Goal: Task Accomplishment & Management: Use online tool/utility

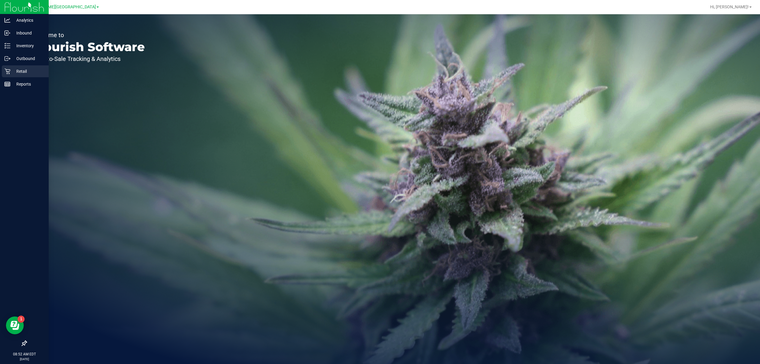
click at [16, 67] on div "Retail" at bounding box center [25, 71] width 47 height 12
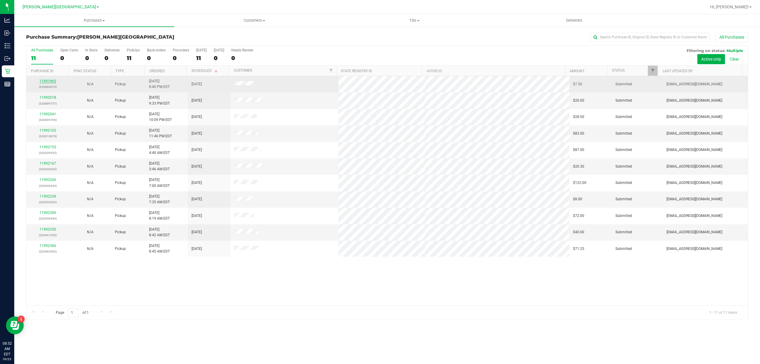
click at [48, 81] on link "11991965" at bounding box center [48, 81] width 17 height 4
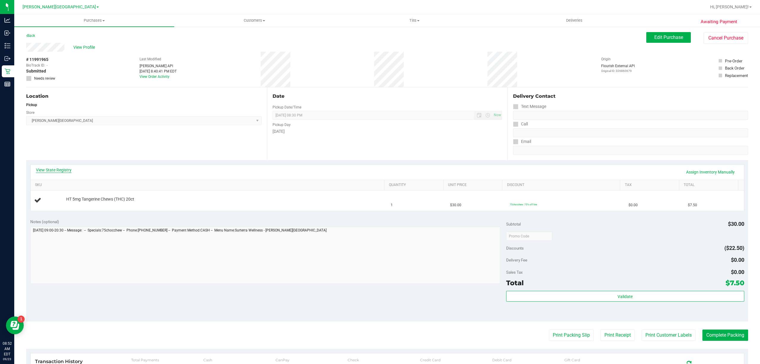
click at [53, 169] on link "View State Registry" at bounding box center [54, 170] width 36 height 6
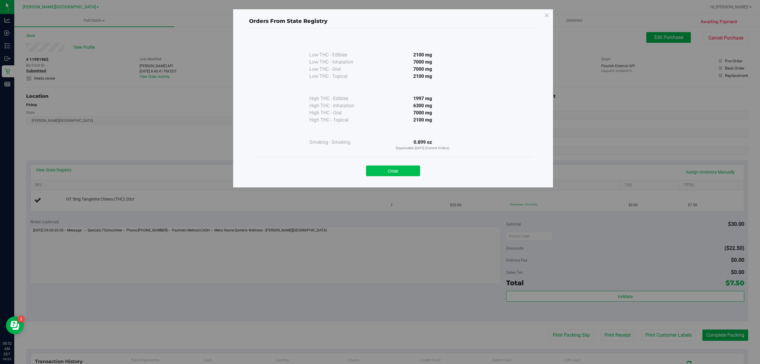
click at [390, 169] on button "Close" at bounding box center [393, 170] width 54 height 11
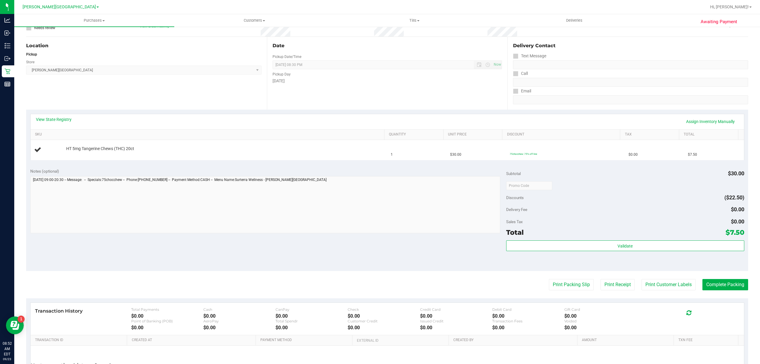
scroll to position [108, 0]
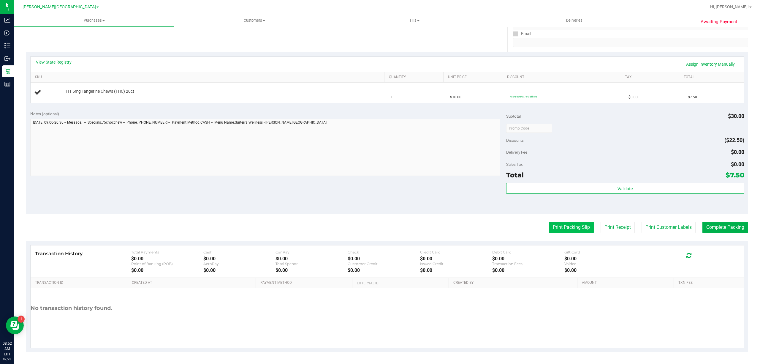
click at [549, 228] on button "Print Packing Slip" at bounding box center [571, 227] width 45 height 11
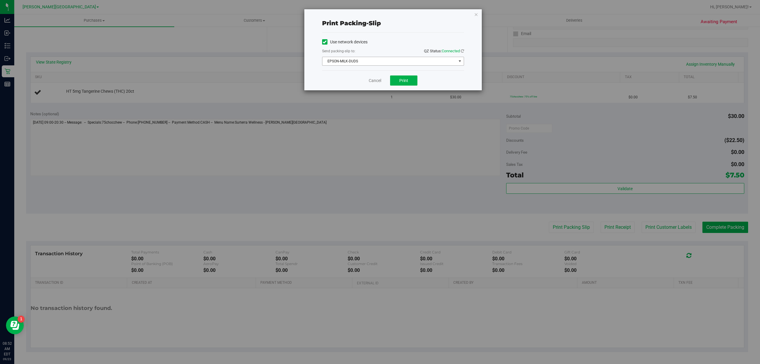
click at [365, 61] on span "EPSON-MILK-DUDS" at bounding box center [390, 61] width 134 height 8
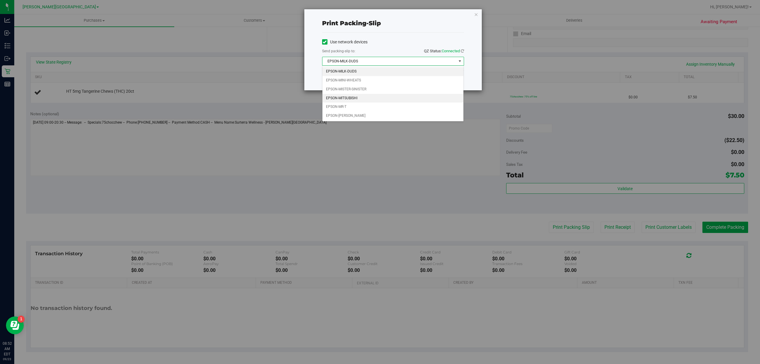
click at [353, 97] on li "EPSON-MITSUBISHI" at bounding box center [393, 98] width 141 height 9
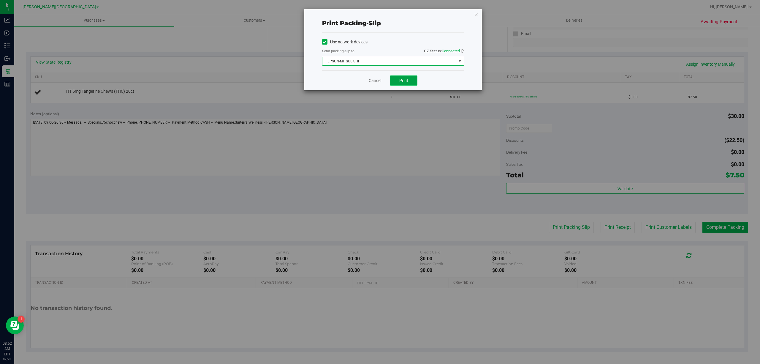
click at [403, 80] on span "Print" at bounding box center [404, 80] width 9 height 5
click at [371, 80] on link "Cancel" at bounding box center [375, 81] width 12 height 6
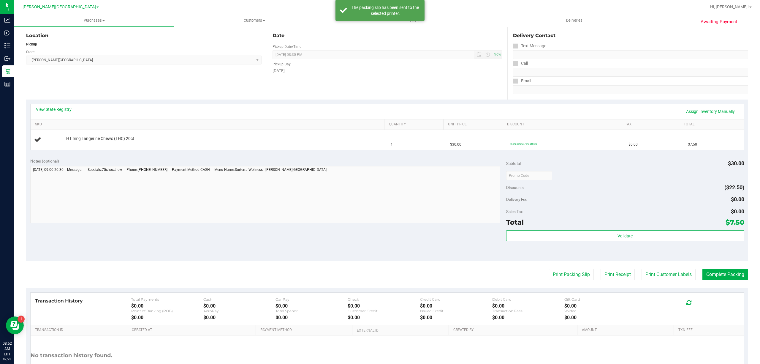
scroll to position [0, 0]
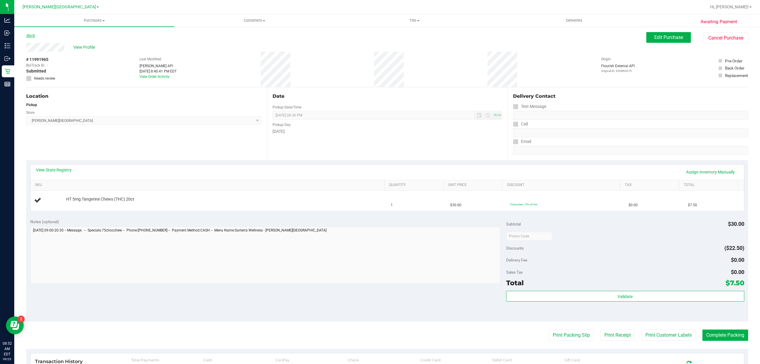
click at [30, 35] on link "Back" at bounding box center [30, 36] width 9 height 4
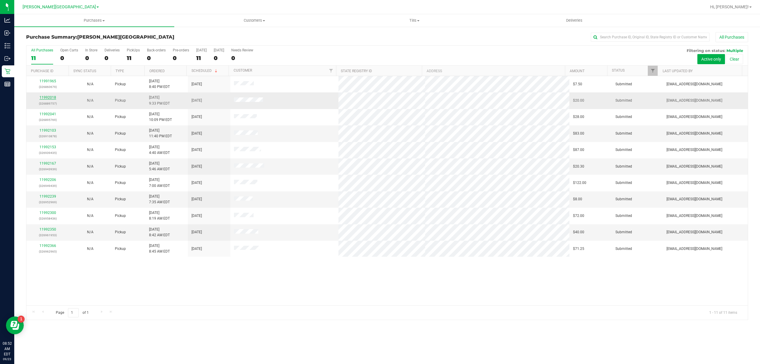
click at [50, 97] on link "11992018" at bounding box center [48, 97] width 17 height 4
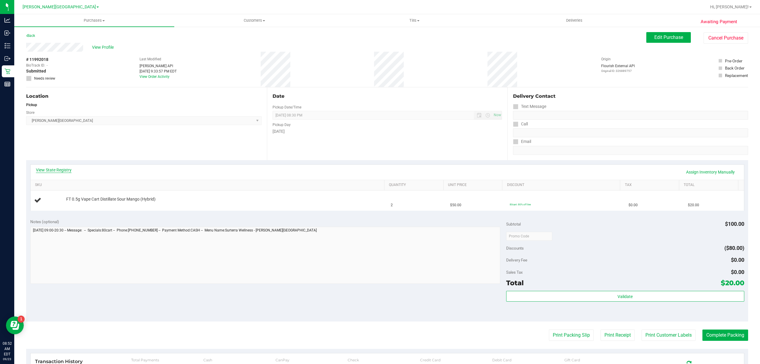
click at [62, 169] on link "View State Registry" at bounding box center [54, 170] width 36 height 6
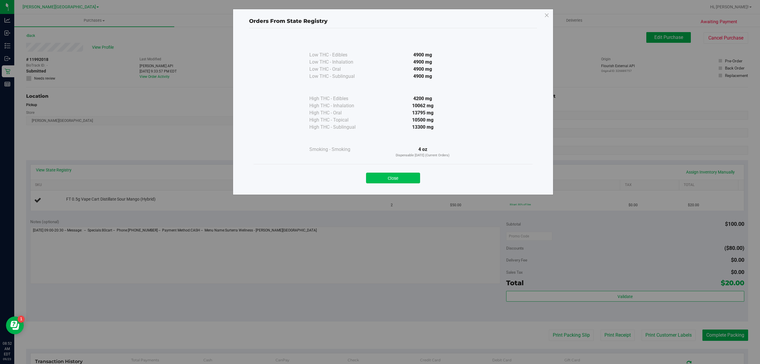
click at [397, 177] on button "Close" at bounding box center [393, 178] width 54 height 11
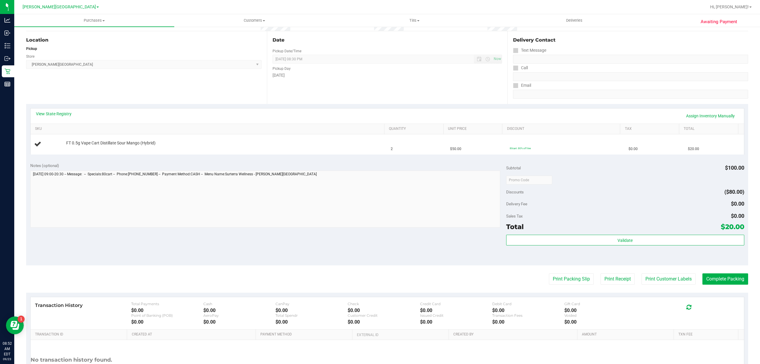
scroll to position [108, 0]
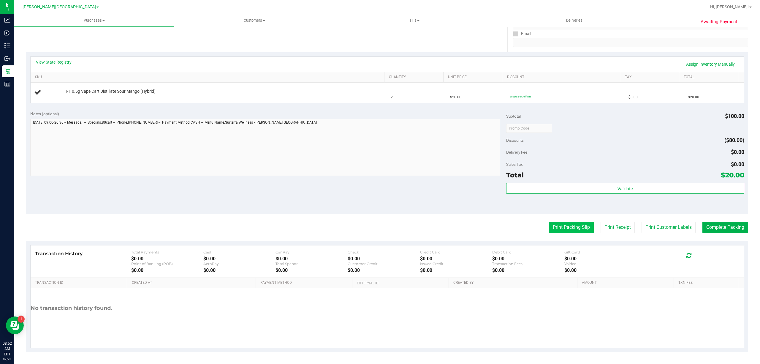
click at [558, 228] on button "Print Packing Slip" at bounding box center [571, 227] width 45 height 11
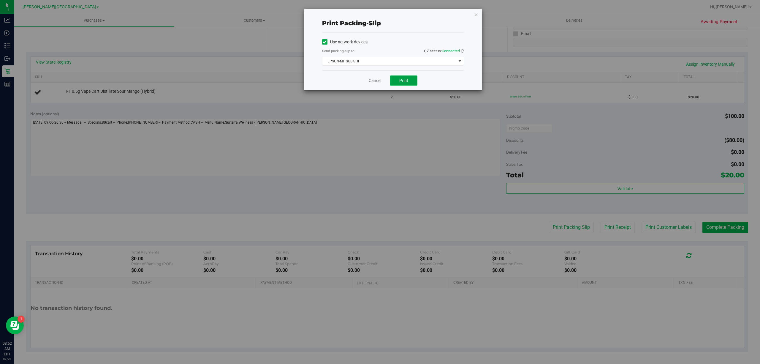
click at [413, 82] on button "Print" at bounding box center [403, 80] width 27 height 10
click at [371, 81] on link "Cancel" at bounding box center [375, 81] width 12 height 6
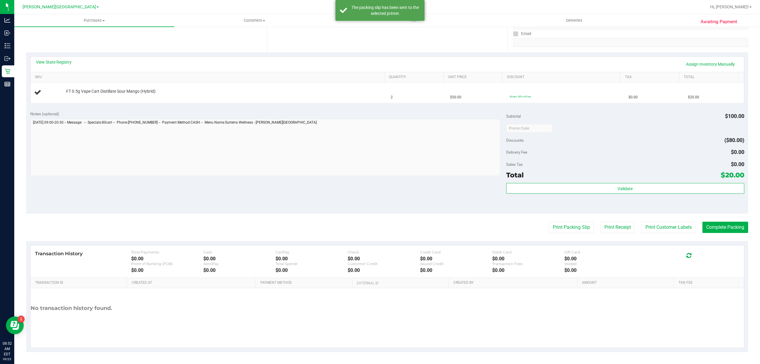
scroll to position [0, 0]
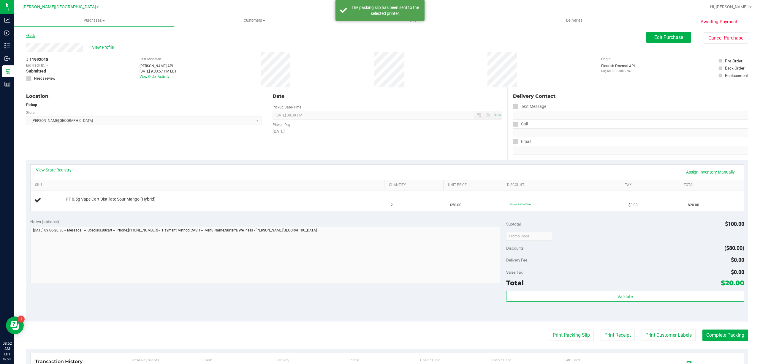
click at [31, 36] on link "Back" at bounding box center [30, 36] width 9 height 4
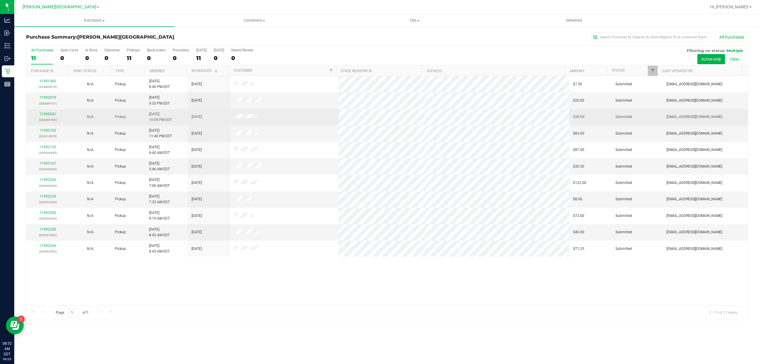
click at [51, 117] on div "11992041 (326895769)" at bounding box center [47, 116] width 35 height 11
click at [50, 114] on link "11992041" at bounding box center [48, 114] width 17 height 4
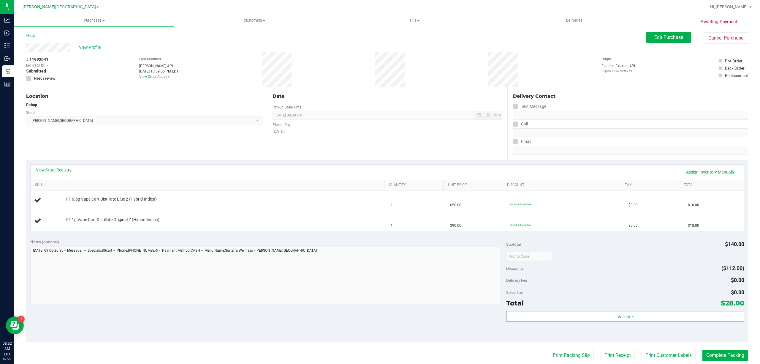
click at [61, 169] on link "View State Registry" at bounding box center [54, 170] width 36 height 6
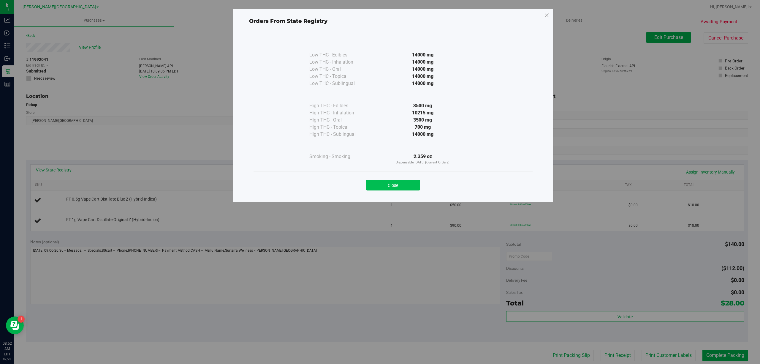
click at [382, 187] on button "Close" at bounding box center [393, 185] width 54 height 11
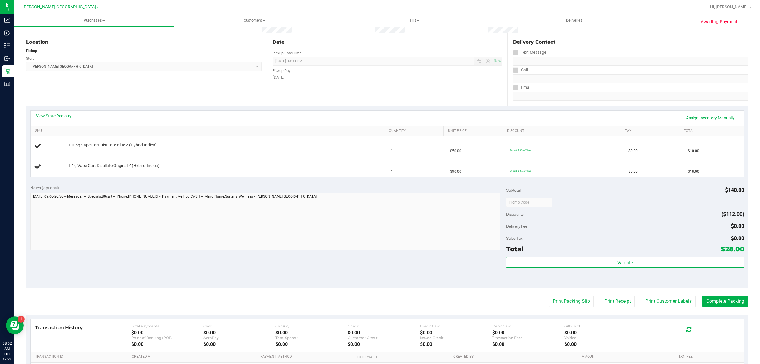
scroll to position [129, 0]
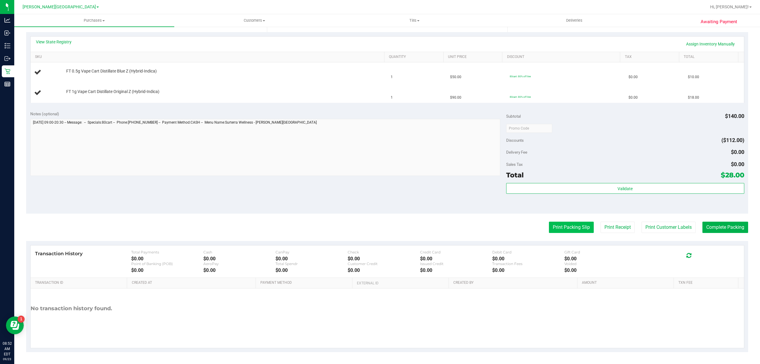
click at [563, 227] on button "Print Packing Slip" at bounding box center [571, 227] width 45 height 11
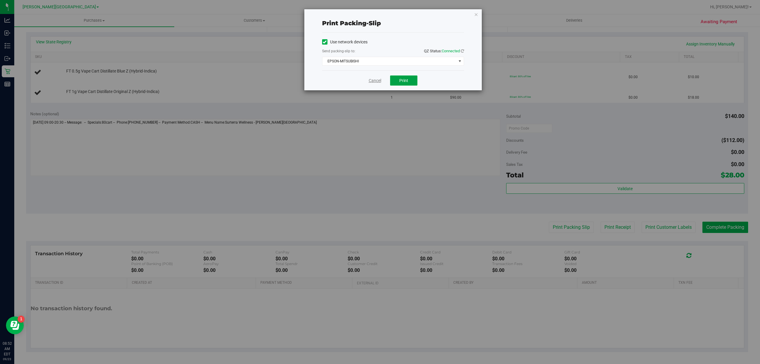
drag, startPoint x: 404, startPoint y: 78, endPoint x: 373, endPoint y: 78, distance: 31.2
click at [404, 78] on span "Print" at bounding box center [404, 80] width 9 height 5
click at [377, 81] on link "Cancel" at bounding box center [375, 81] width 12 height 6
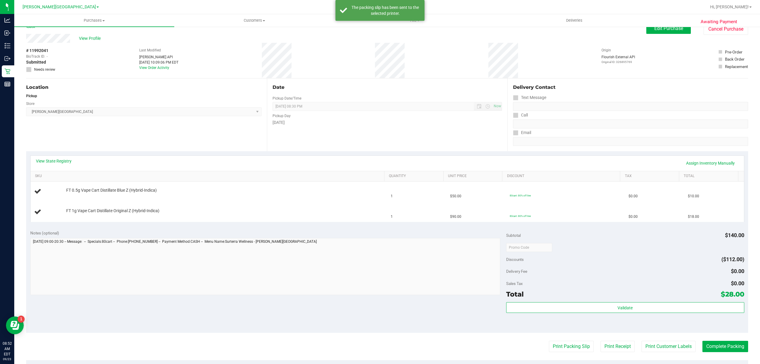
scroll to position [0, 0]
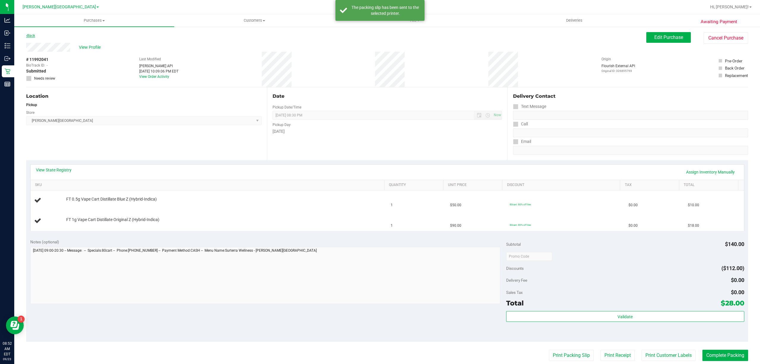
click at [30, 36] on link "Back" at bounding box center [30, 36] width 9 height 4
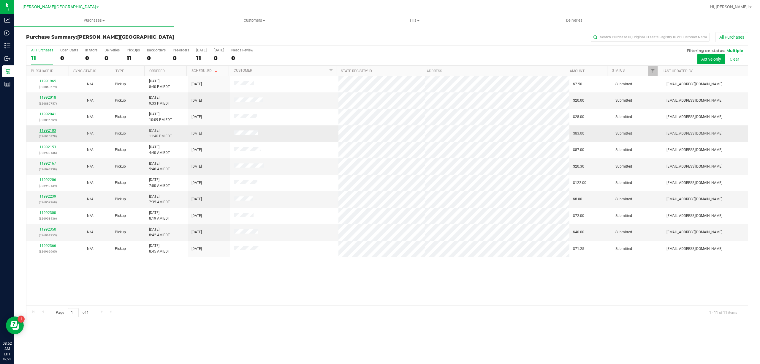
click at [42, 130] on link "11992103" at bounding box center [48, 130] width 17 height 4
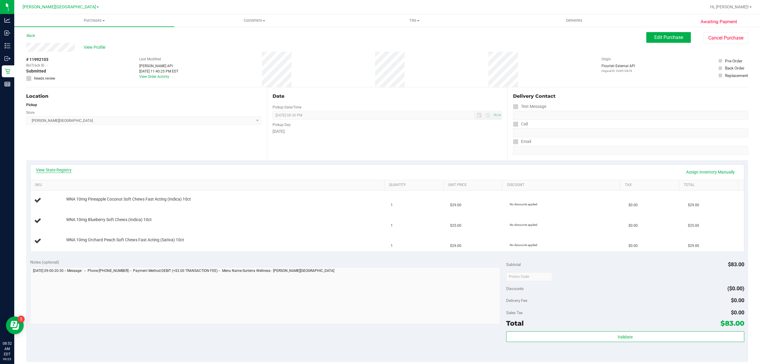
click at [64, 170] on link "View State Registry" at bounding box center [54, 170] width 36 height 6
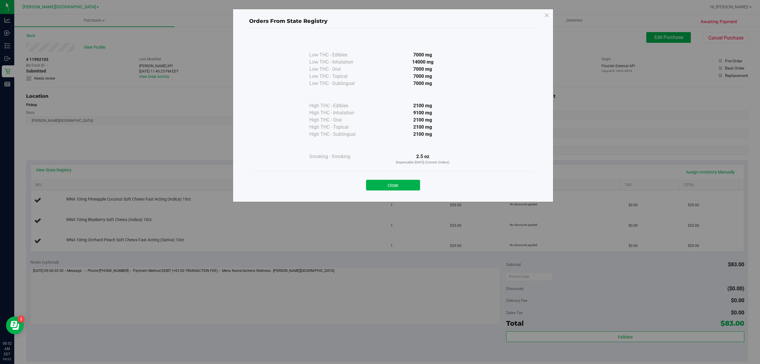
click at [389, 181] on button "Close" at bounding box center [393, 185] width 54 height 11
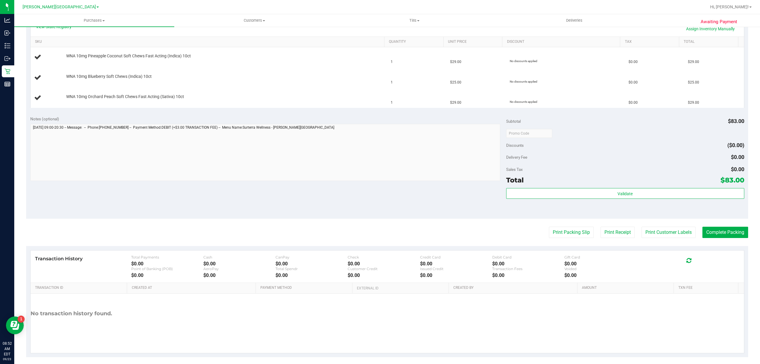
scroll to position [149, 0]
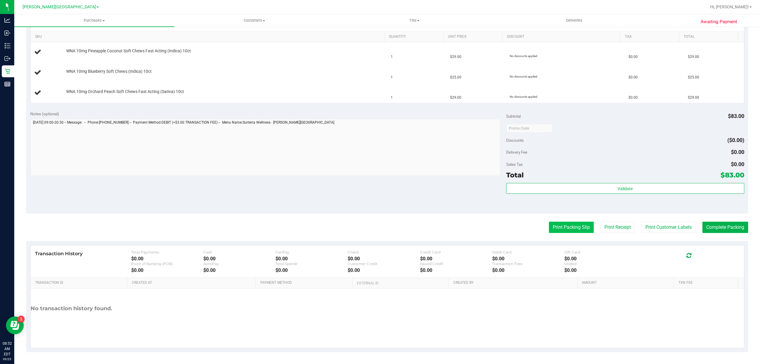
click at [558, 226] on button "Print Packing Slip" at bounding box center [571, 227] width 45 height 11
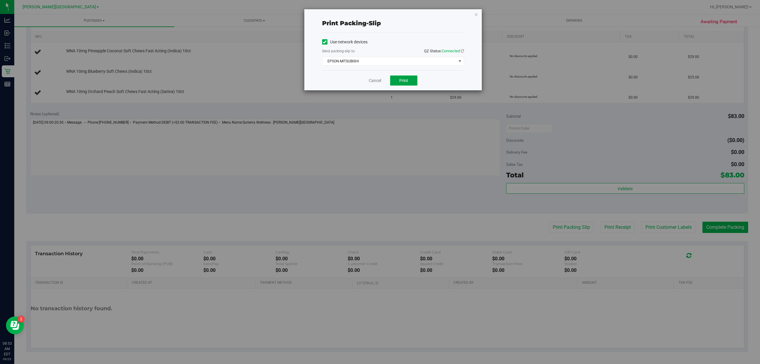
click at [401, 76] on button "Print" at bounding box center [403, 80] width 27 height 10
click at [376, 78] on link "Cancel" at bounding box center [375, 81] width 12 height 6
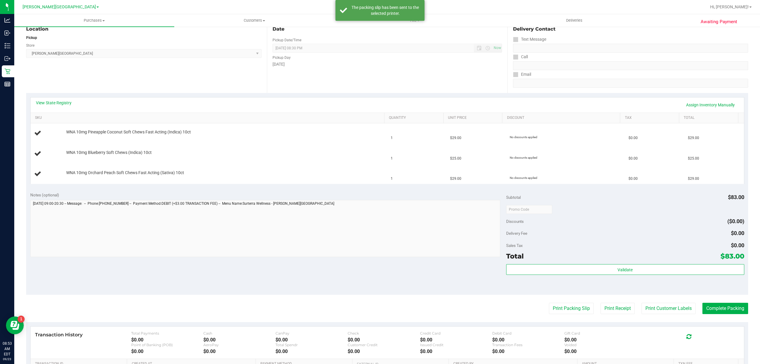
scroll to position [0, 0]
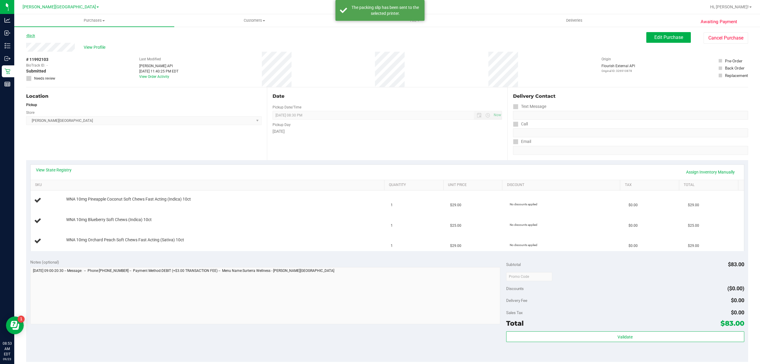
click at [31, 34] on link "Back" at bounding box center [30, 36] width 9 height 4
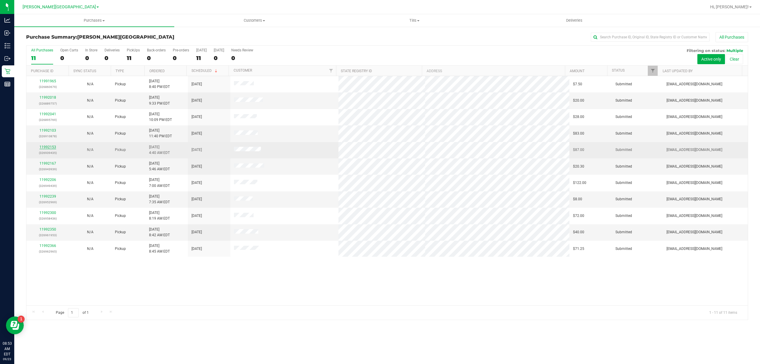
click at [51, 146] on link "11992153" at bounding box center [48, 147] width 17 height 4
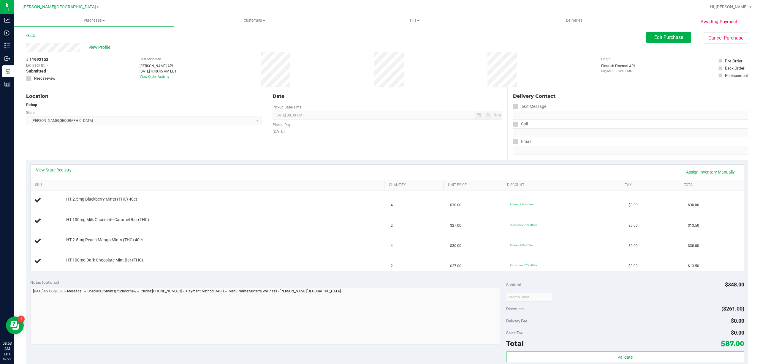
click at [51, 169] on link "View State Registry" at bounding box center [54, 170] width 36 height 6
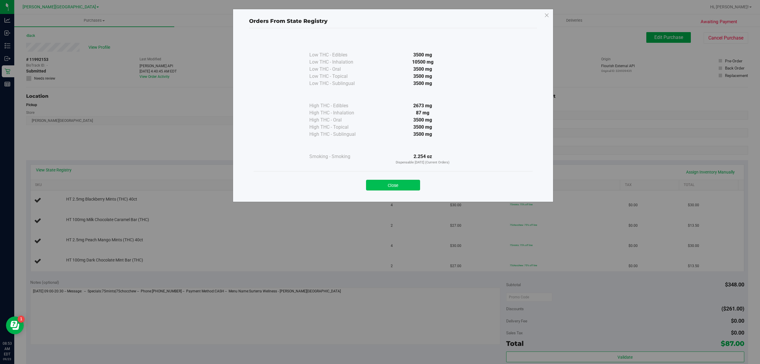
click at [401, 187] on button "Close" at bounding box center [393, 185] width 54 height 11
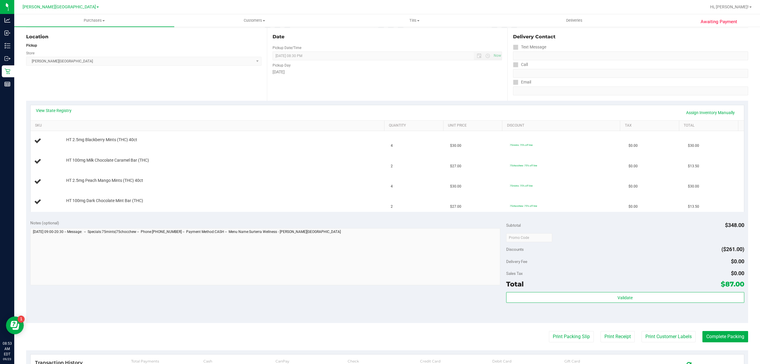
scroll to position [158, 0]
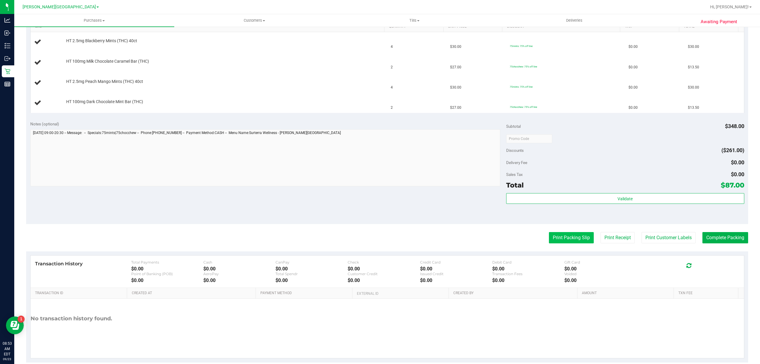
click at [549, 239] on button "Print Packing Slip" at bounding box center [571, 237] width 45 height 11
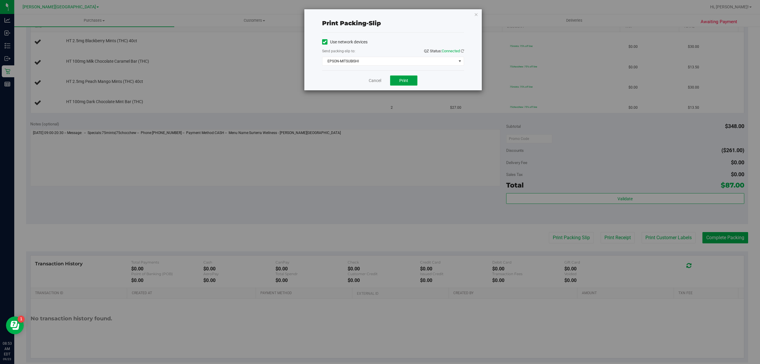
click at [400, 82] on span "Print" at bounding box center [404, 80] width 9 height 5
click at [372, 79] on link "Cancel" at bounding box center [375, 81] width 12 height 6
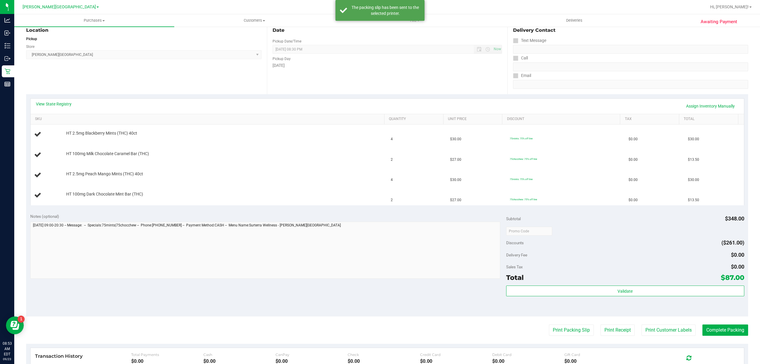
scroll to position [0, 0]
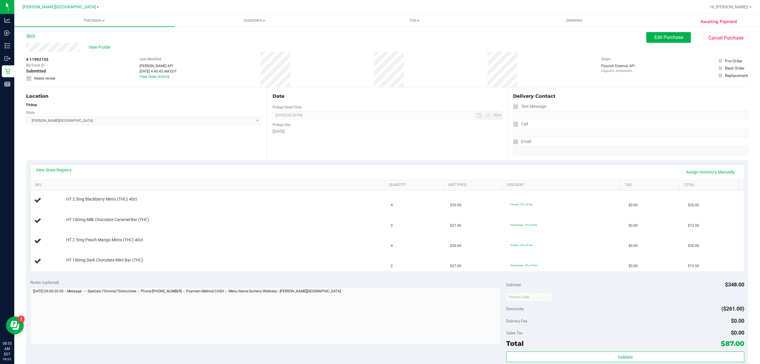
click at [31, 35] on link "Back" at bounding box center [30, 36] width 9 height 4
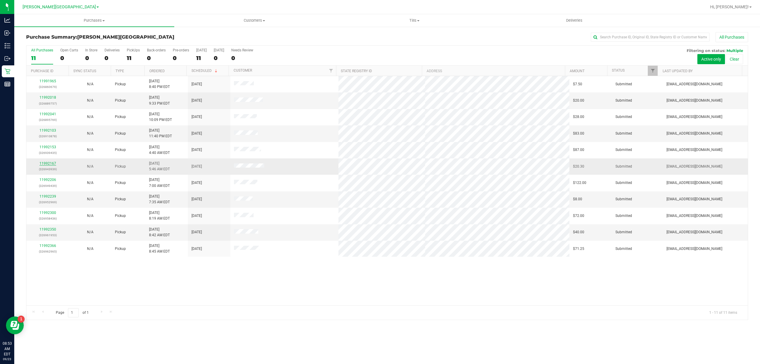
click at [42, 164] on link "11992167" at bounding box center [48, 163] width 17 height 4
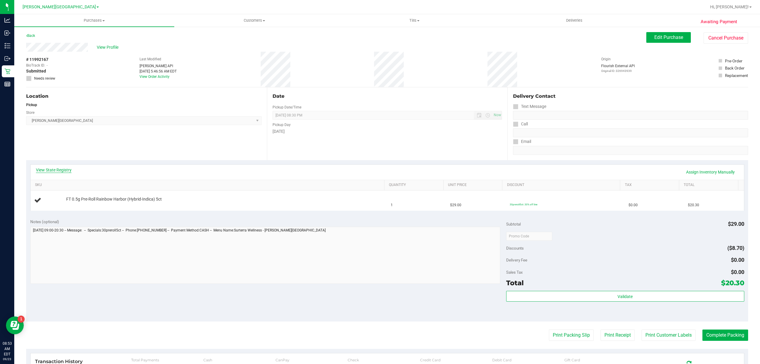
click at [47, 168] on link "View State Registry" at bounding box center [54, 170] width 36 height 6
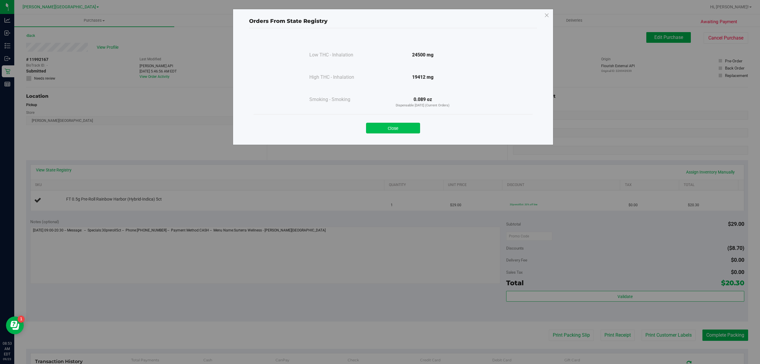
click at [408, 125] on button "Close" at bounding box center [393, 128] width 54 height 11
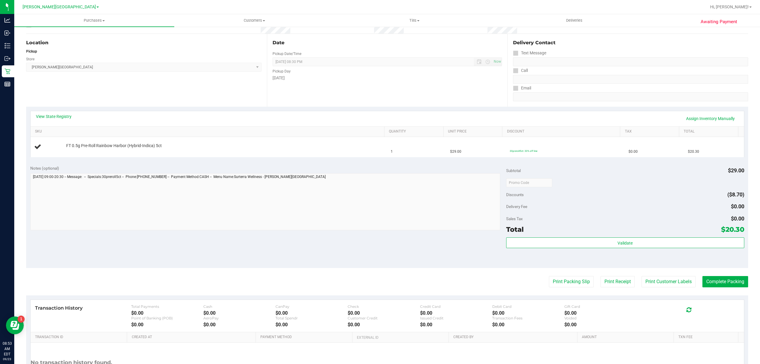
scroll to position [108, 0]
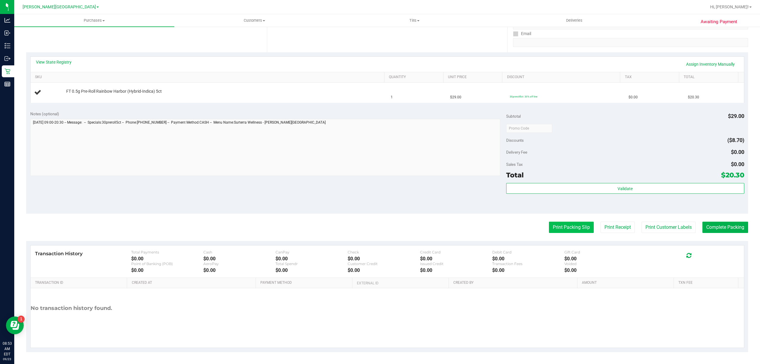
click at [560, 222] on button "Print Packing Slip" at bounding box center [571, 227] width 45 height 11
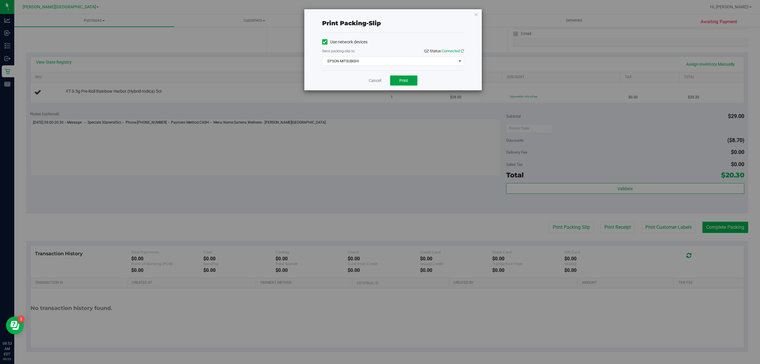
click at [405, 80] on span "Print" at bounding box center [404, 80] width 9 height 5
click at [375, 79] on link "Cancel" at bounding box center [375, 81] width 12 height 6
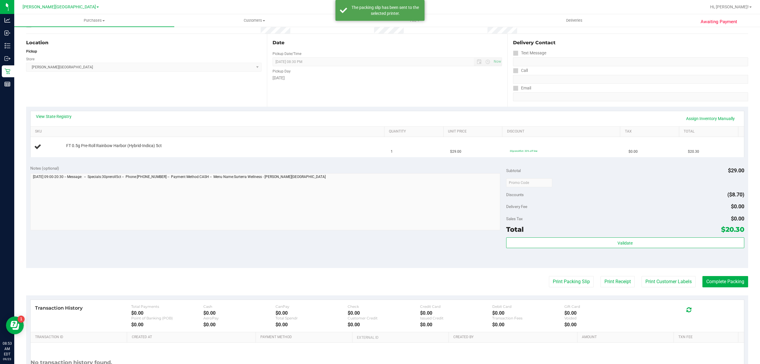
scroll to position [0, 0]
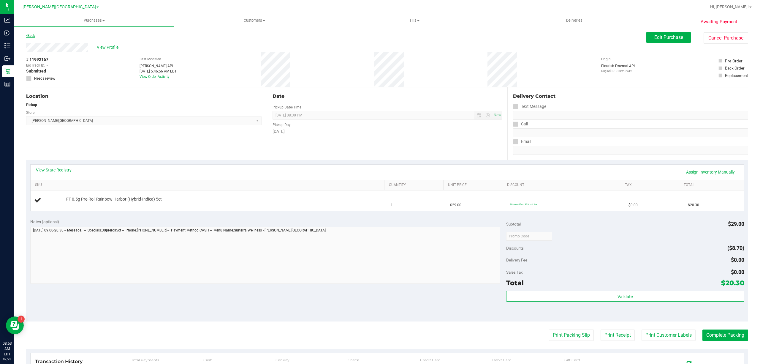
click at [31, 36] on link "Back" at bounding box center [30, 36] width 9 height 4
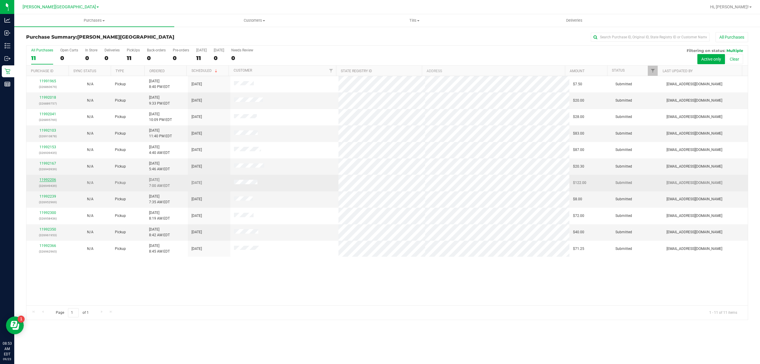
click at [48, 180] on link "11992206" at bounding box center [48, 180] width 17 height 4
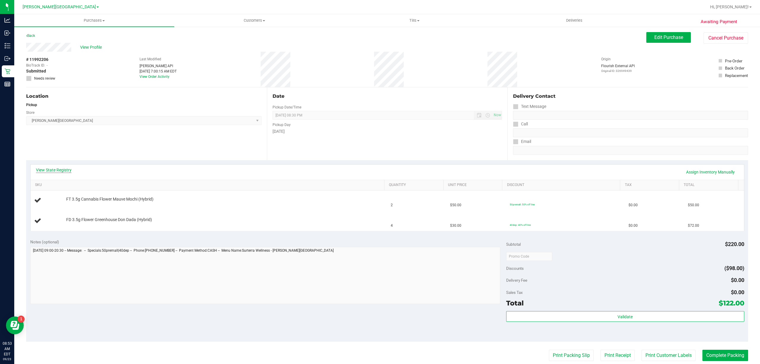
click at [49, 170] on link "View State Registry" at bounding box center [54, 170] width 36 height 6
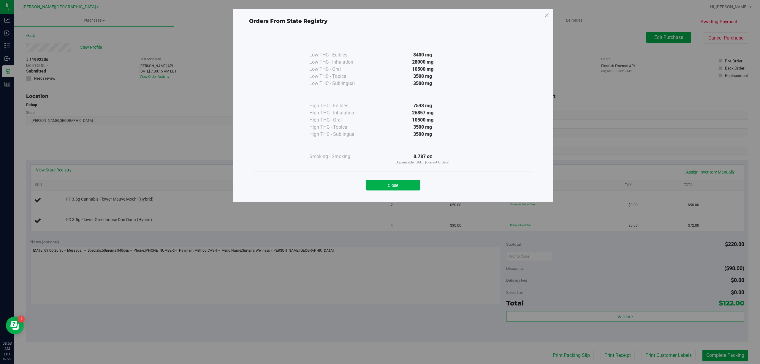
click at [408, 187] on button "Close" at bounding box center [393, 185] width 54 height 11
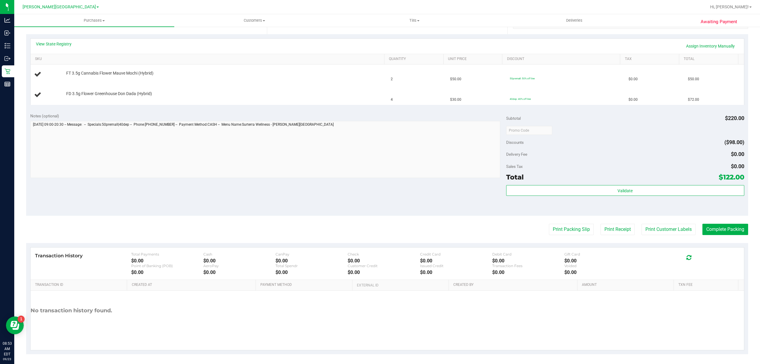
scroll to position [129, 0]
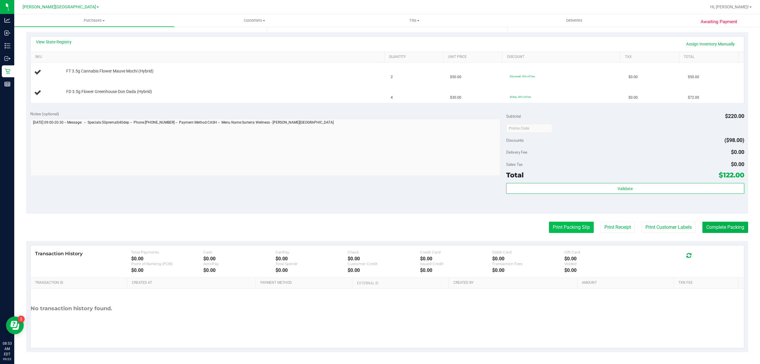
click at [553, 229] on button "Print Packing Slip" at bounding box center [571, 227] width 45 height 11
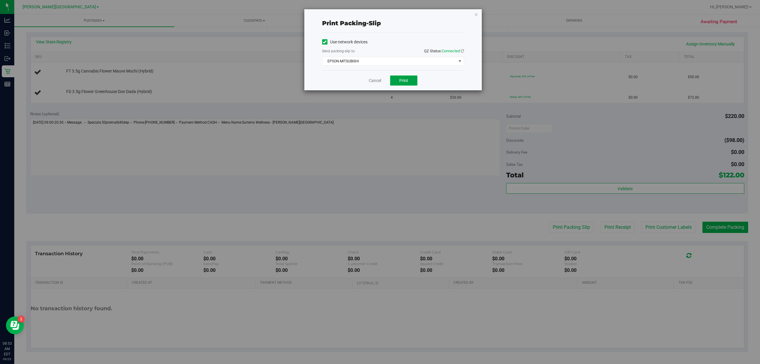
click at [413, 83] on button "Print" at bounding box center [403, 80] width 27 height 10
click at [375, 80] on link "Cancel" at bounding box center [375, 81] width 12 height 6
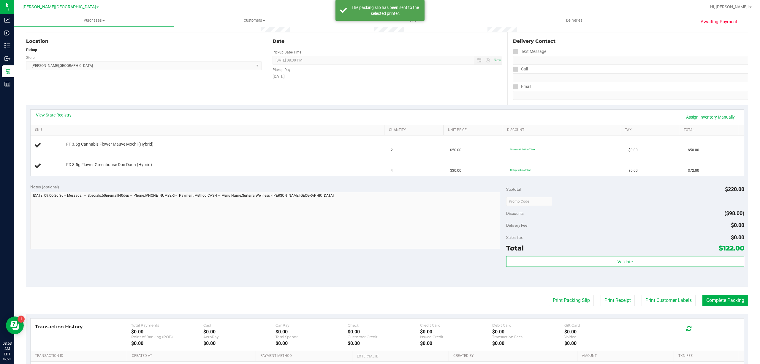
scroll to position [0, 0]
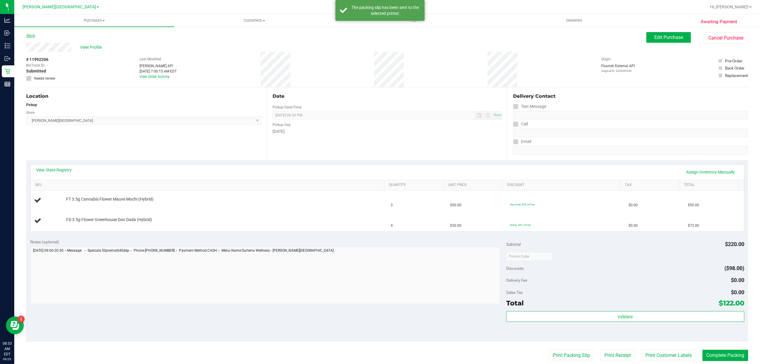
click at [32, 34] on link "Back" at bounding box center [30, 36] width 9 height 4
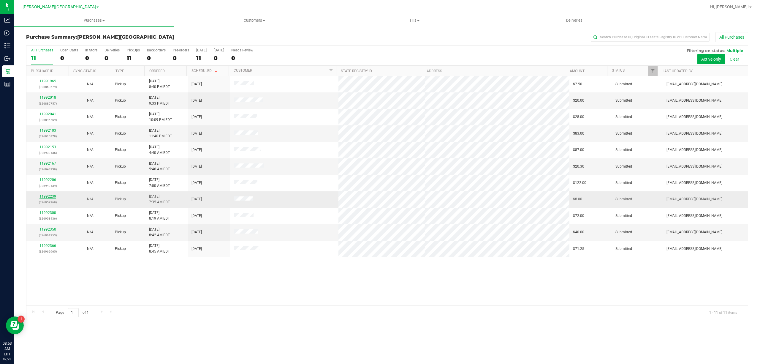
click at [42, 197] on link "11992239" at bounding box center [48, 196] width 17 height 4
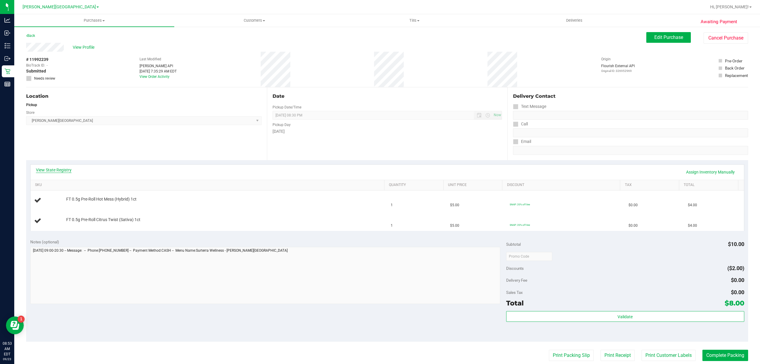
click at [56, 167] on link "View State Registry" at bounding box center [54, 170] width 36 height 6
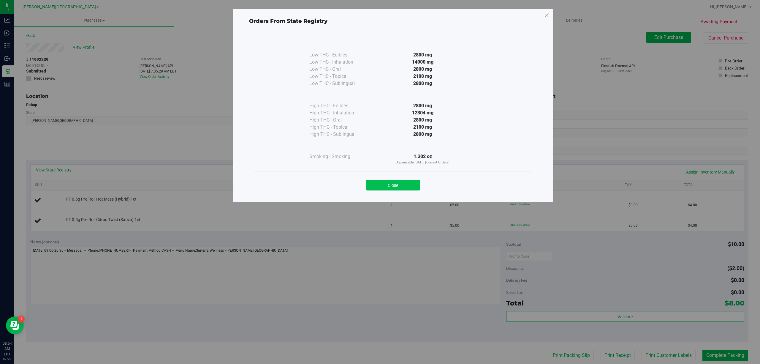
click at [402, 183] on button "Close" at bounding box center [393, 185] width 54 height 11
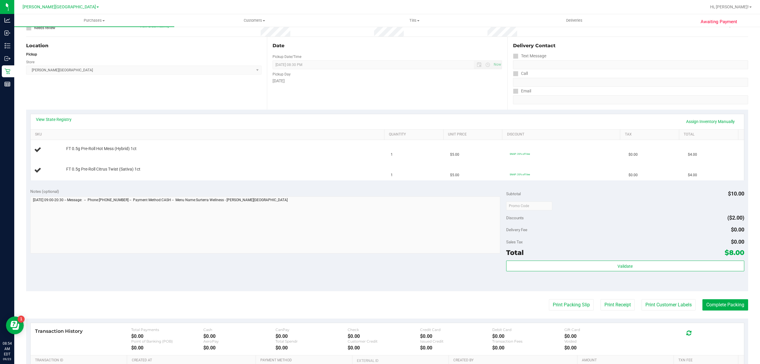
scroll to position [129, 0]
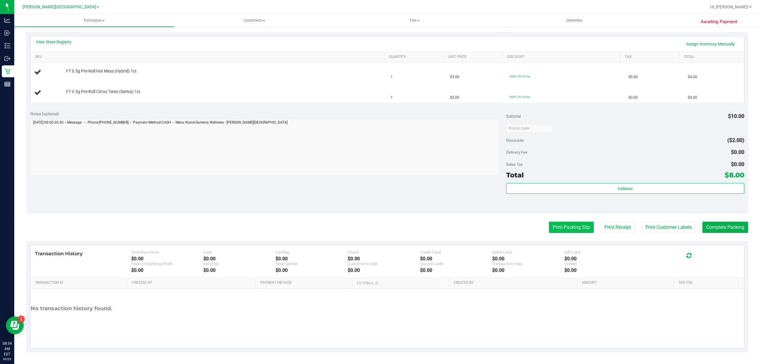
click at [551, 228] on button "Print Packing Slip" at bounding box center [571, 227] width 45 height 11
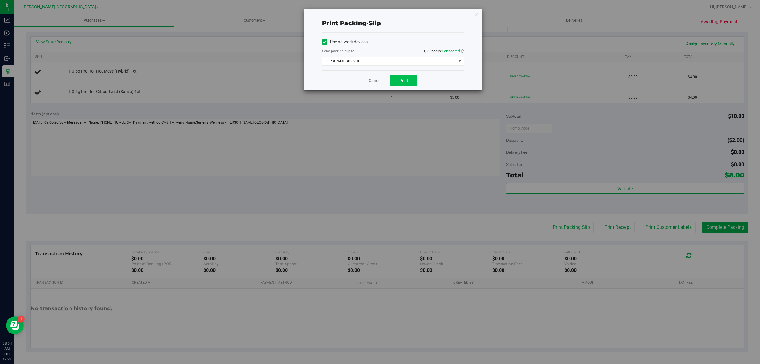
drag, startPoint x: 405, startPoint y: 87, endPoint x: 405, endPoint y: 83, distance: 4.2
click at [405, 86] on div "Cancel Print" at bounding box center [393, 80] width 142 height 20
click at [405, 81] on span "Print" at bounding box center [404, 80] width 9 height 5
click at [375, 80] on link "Cancel" at bounding box center [375, 81] width 12 height 6
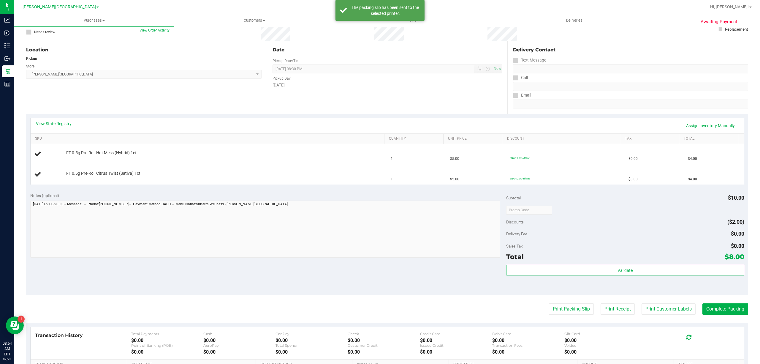
scroll to position [0, 0]
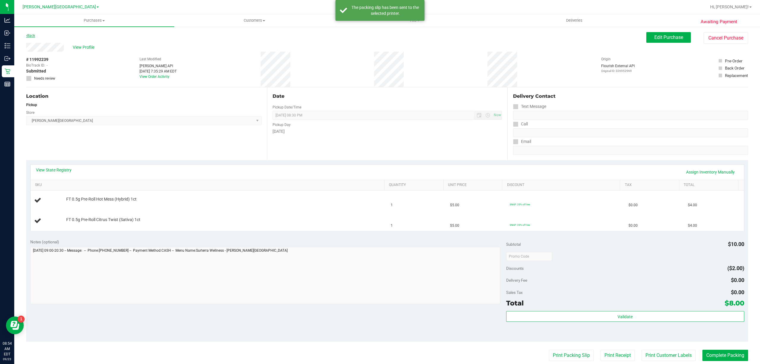
click at [33, 35] on link "Back" at bounding box center [30, 36] width 9 height 4
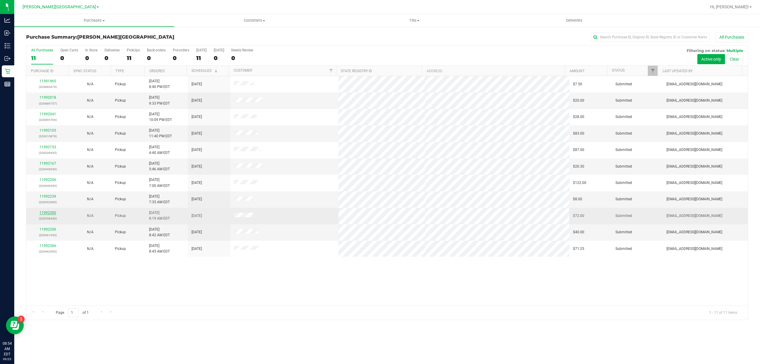
click at [43, 213] on link "11992300" at bounding box center [48, 213] width 17 height 4
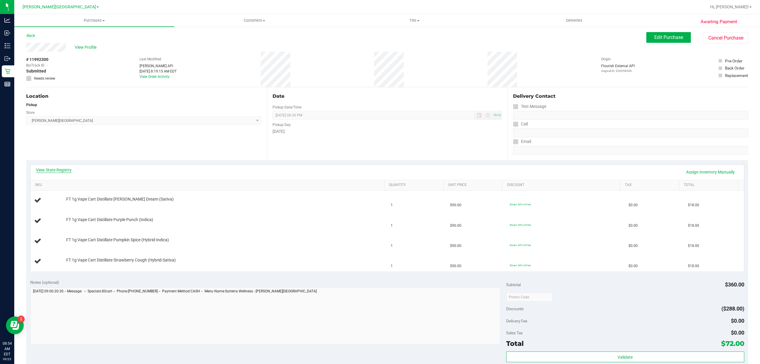
click at [61, 169] on link "View State Registry" at bounding box center [54, 170] width 36 height 6
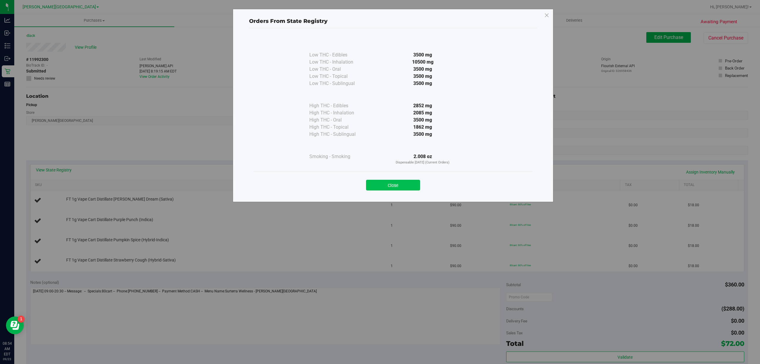
click at [414, 184] on button "Close" at bounding box center [393, 185] width 54 height 11
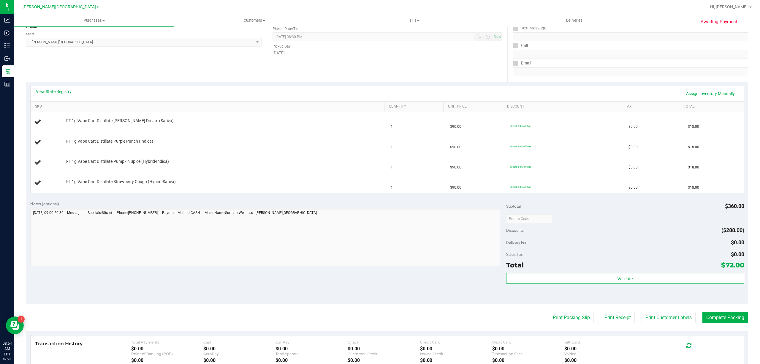
scroll to position [169, 0]
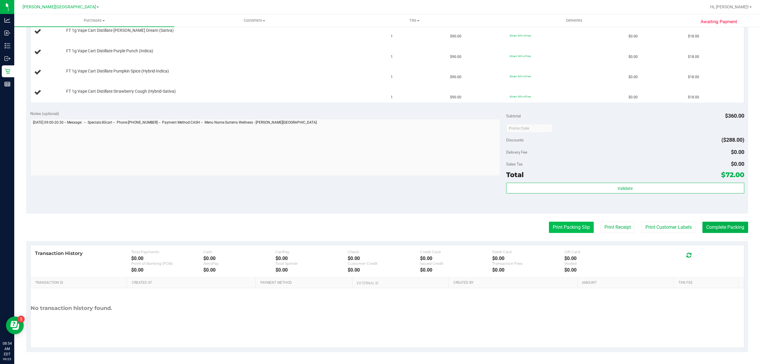
click at [557, 225] on button "Print Packing Slip" at bounding box center [571, 227] width 45 height 11
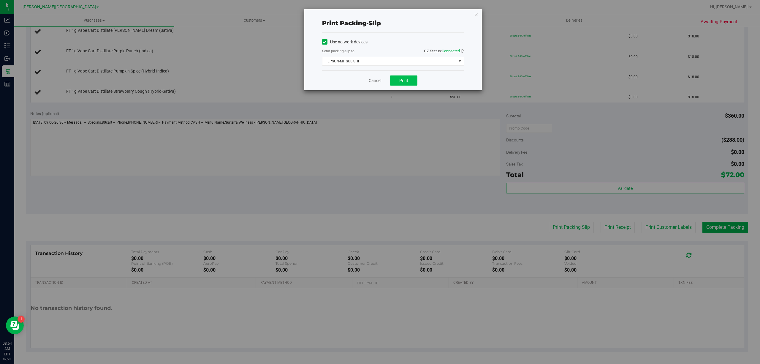
drag, startPoint x: 409, startPoint y: 75, endPoint x: 407, endPoint y: 77, distance: 3.2
click at [408, 76] on div "Cancel Print" at bounding box center [393, 80] width 142 height 20
click at [407, 77] on button "Print" at bounding box center [403, 80] width 27 height 10
click at [376, 81] on link "Cancel" at bounding box center [375, 81] width 12 height 6
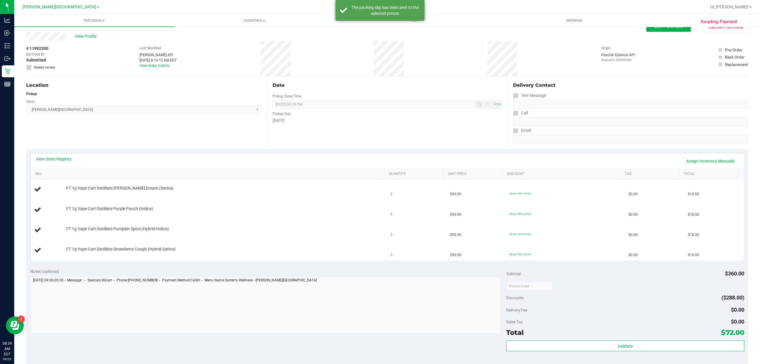
scroll to position [0, 0]
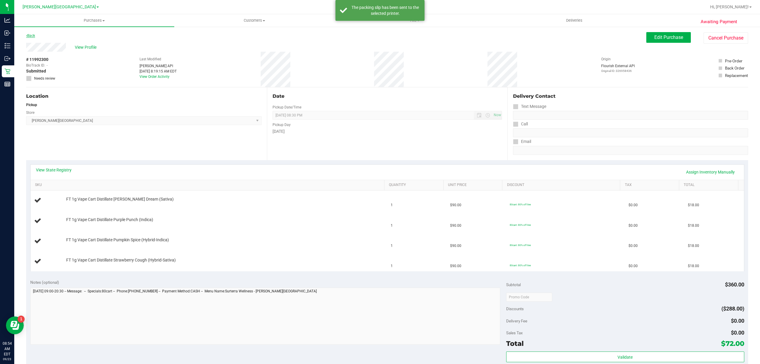
click at [28, 35] on link "Back" at bounding box center [30, 36] width 9 height 4
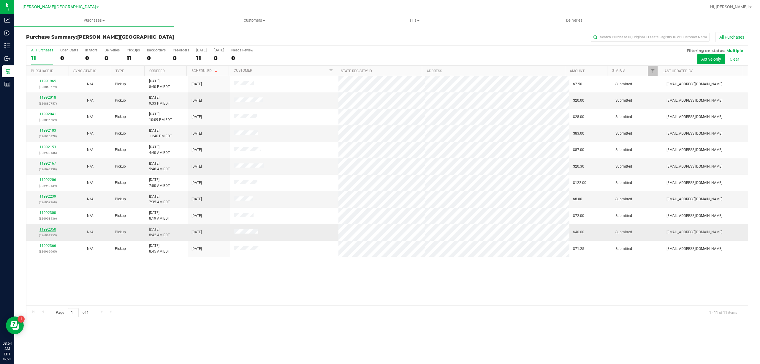
click at [51, 231] on link "11992350" at bounding box center [48, 229] width 17 height 4
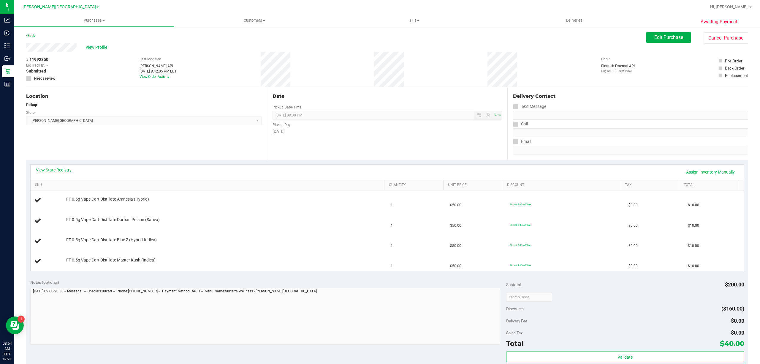
click at [51, 168] on link "View State Registry" at bounding box center [54, 170] width 36 height 6
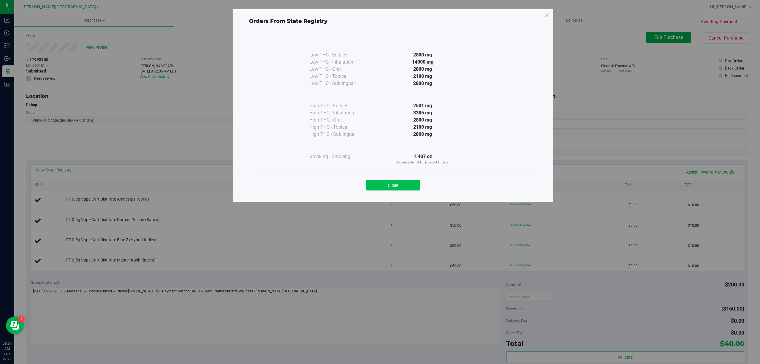
click at [412, 184] on button "Close" at bounding box center [393, 185] width 54 height 11
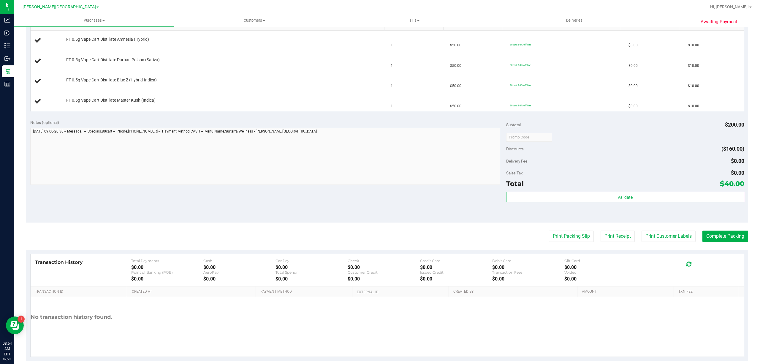
scroll to position [169, 0]
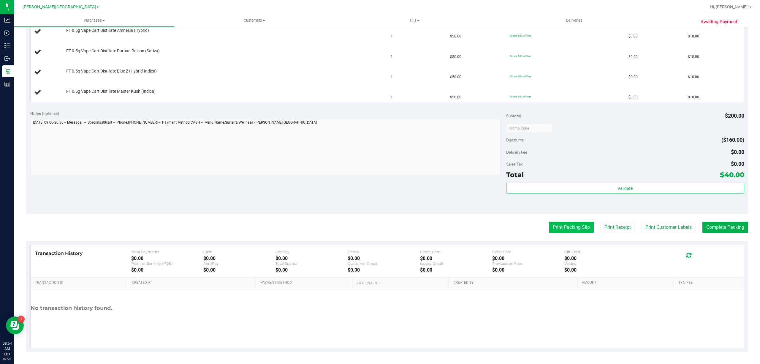
click at [551, 224] on button "Print Packing Slip" at bounding box center [571, 227] width 45 height 11
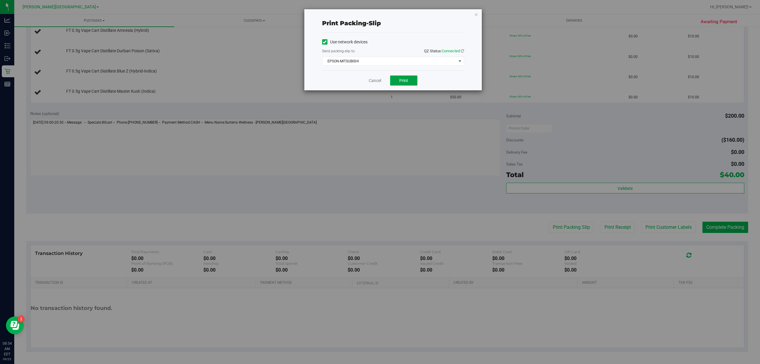
click at [414, 80] on button "Print" at bounding box center [403, 80] width 27 height 10
click at [377, 78] on link "Cancel" at bounding box center [375, 81] width 12 height 6
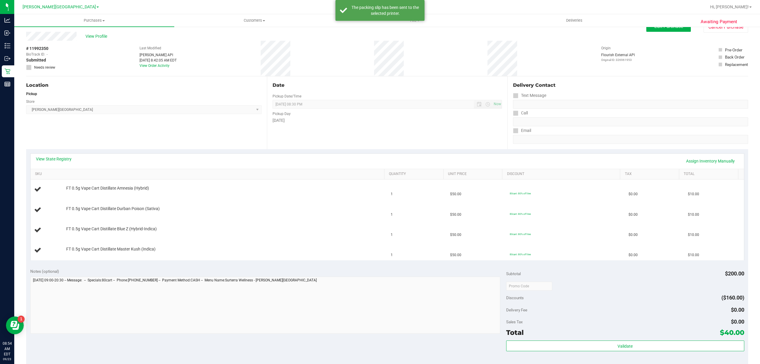
scroll to position [0, 0]
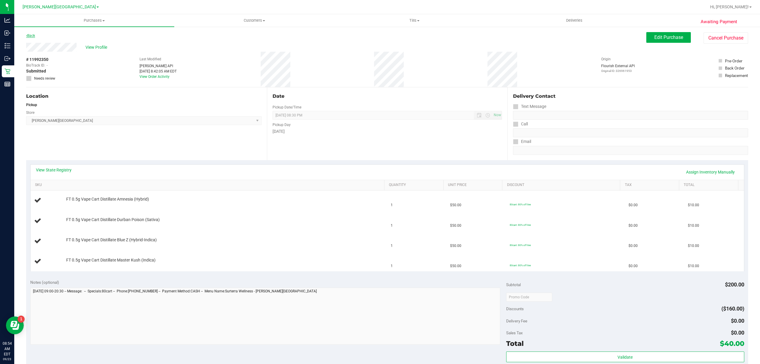
click at [34, 34] on link "Back" at bounding box center [30, 36] width 9 height 4
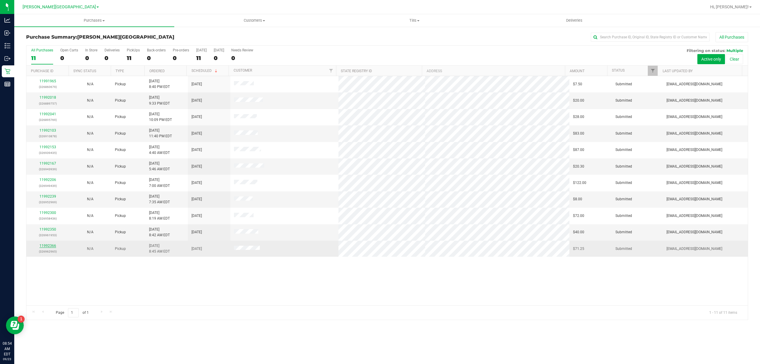
click at [51, 246] on link "11992366" at bounding box center [48, 246] width 17 height 4
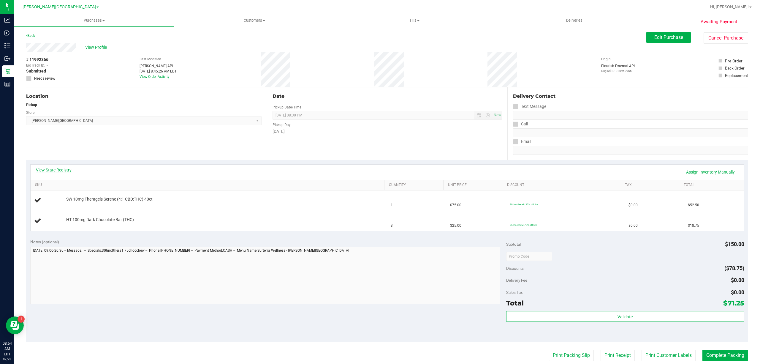
click at [48, 167] on link "View State Registry" at bounding box center [54, 170] width 36 height 6
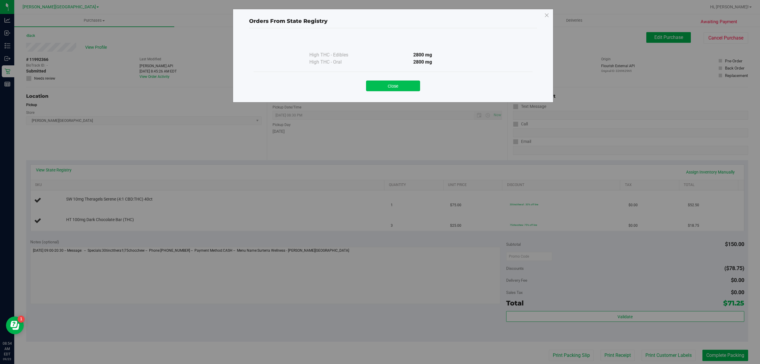
click at [405, 82] on button "Close" at bounding box center [393, 86] width 54 height 11
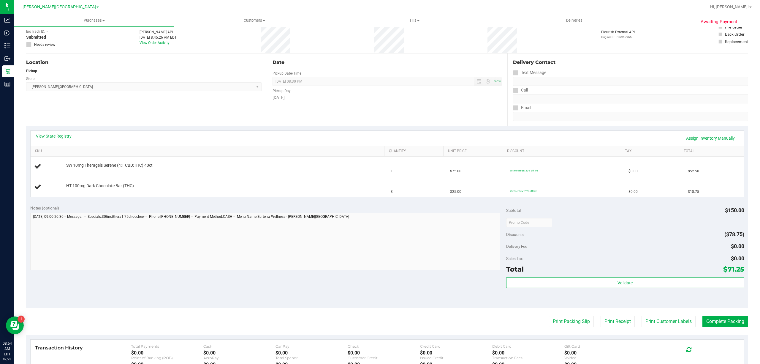
scroll to position [129, 0]
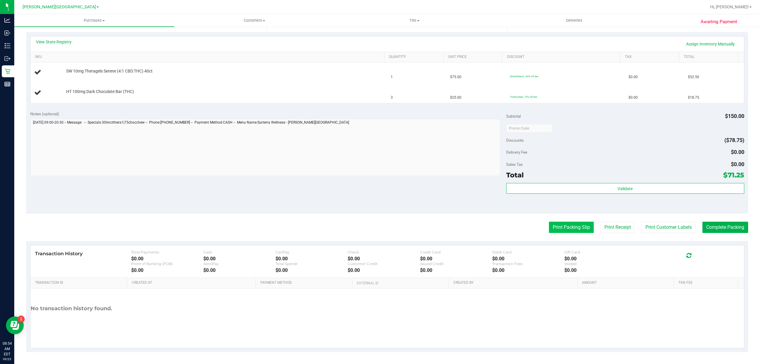
click at [556, 225] on button "Print Packing Slip" at bounding box center [571, 227] width 45 height 11
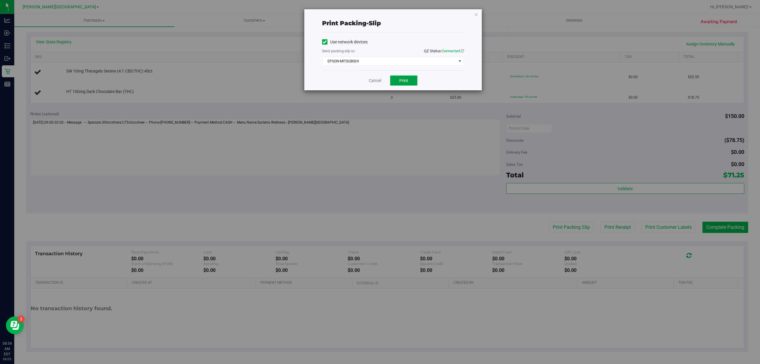
click at [392, 79] on button "Print" at bounding box center [403, 80] width 27 height 10
click at [377, 81] on link "Cancel" at bounding box center [375, 81] width 12 height 6
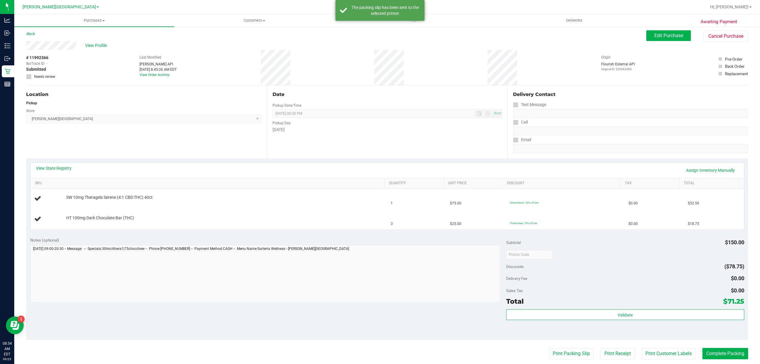
scroll to position [0, 0]
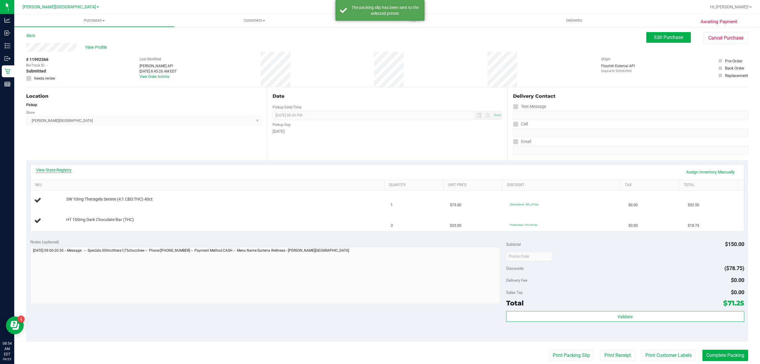
click at [63, 171] on link "View State Registry" at bounding box center [54, 170] width 36 height 6
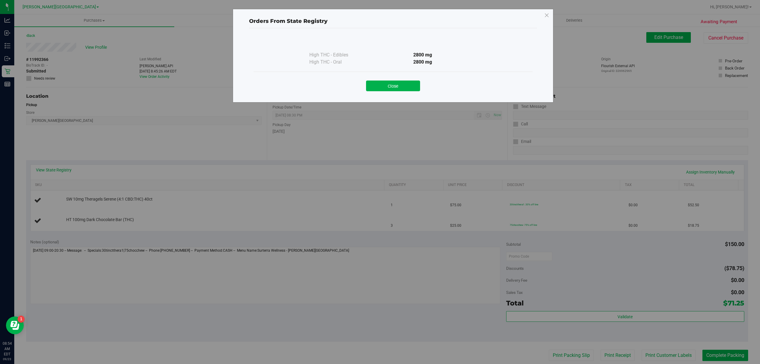
drag, startPoint x: 394, startPoint y: 85, endPoint x: 389, endPoint y: 90, distance: 7.1
click at [394, 85] on button "Close" at bounding box center [393, 86] width 54 height 11
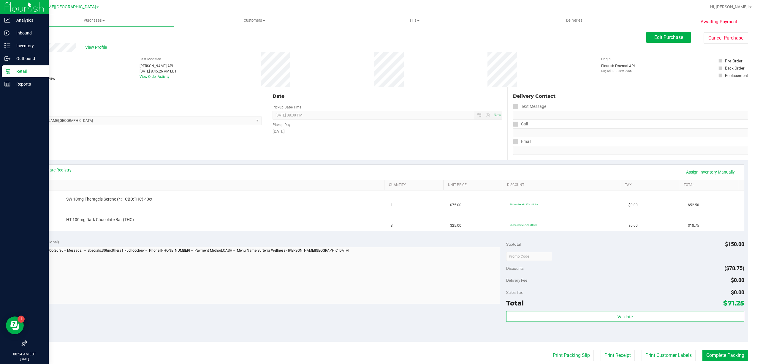
click at [14, 70] on p "Retail" at bounding box center [28, 71] width 36 height 7
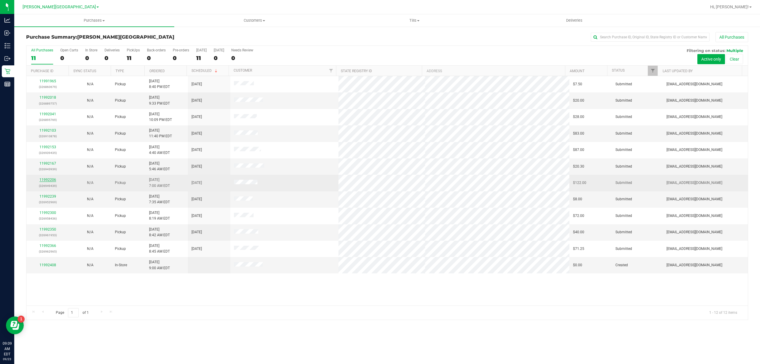
click at [51, 181] on link "11992206" at bounding box center [48, 180] width 17 height 4
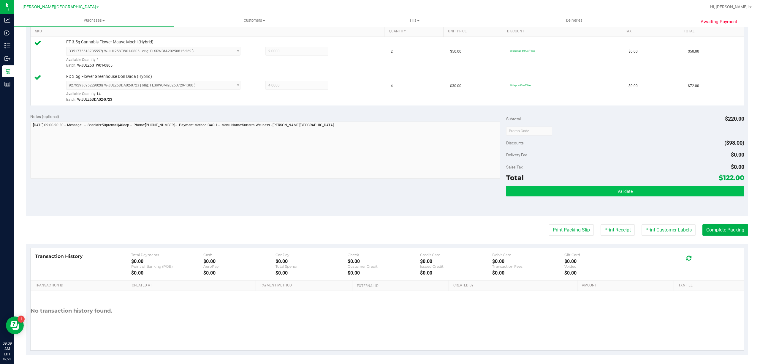
scroll to position [157, 0]
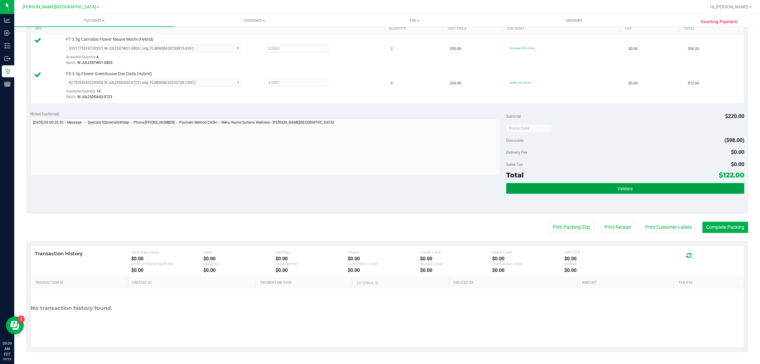
click at [553, 188] on button "Validate" at bounding box center [625, 188] width 238 height 11
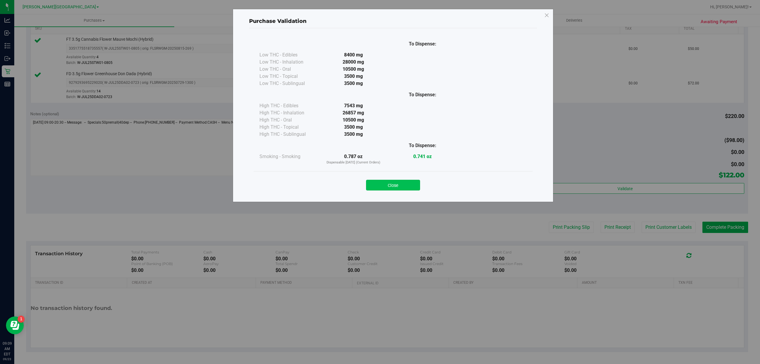
click at [393, 187] on button "Close" at bounding box center [393, 185] width 54 height 11
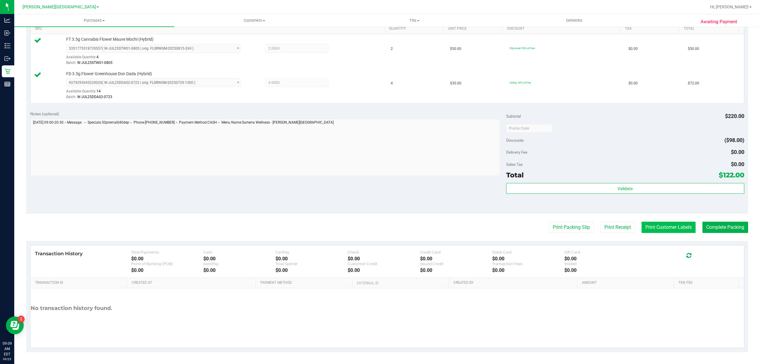
click at [659, 226] on button "Print Customer Labels" at bounding box center [669, 227] width 54 height 11
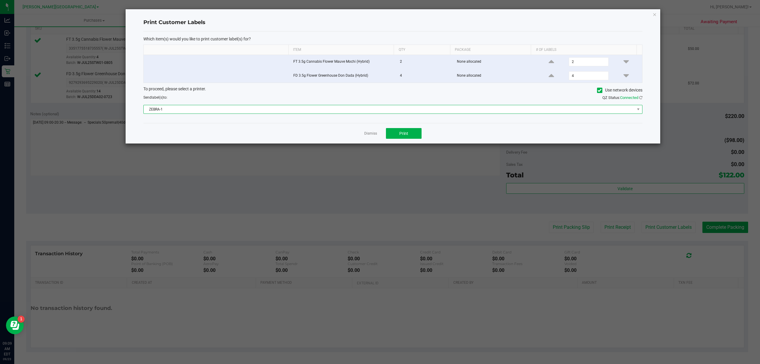
click at [261, 110] on span "ZEBRA-1" at bounding box center [389, 109] width 491 height 8
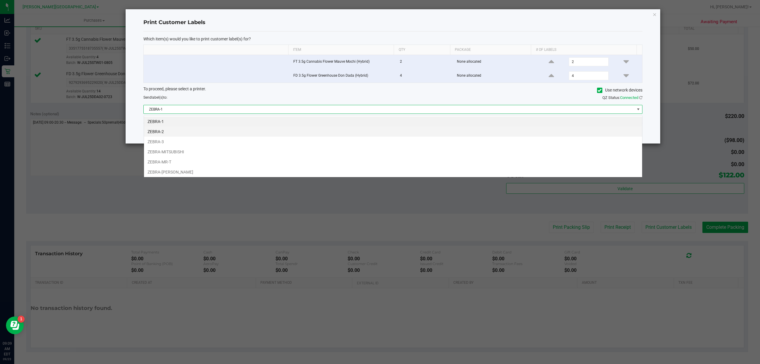
scroll to position [9, 499]
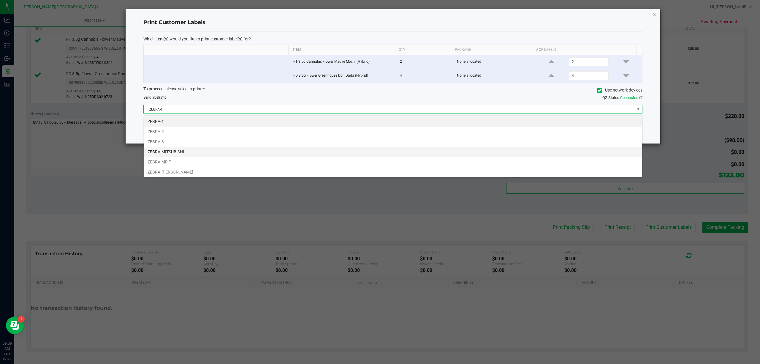
click at [184, 150] on li "ZEBRA-MITSUBISHI" at bounding box center [393, 152] width 498 height 10
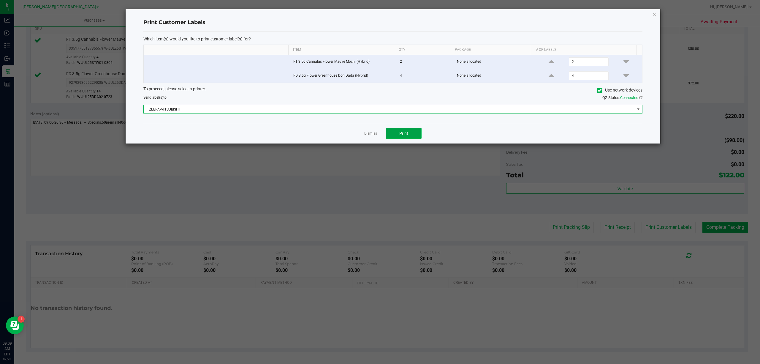
click at [392, 135] on button "Print" at bounding box center [404, 133] width 36 height 11
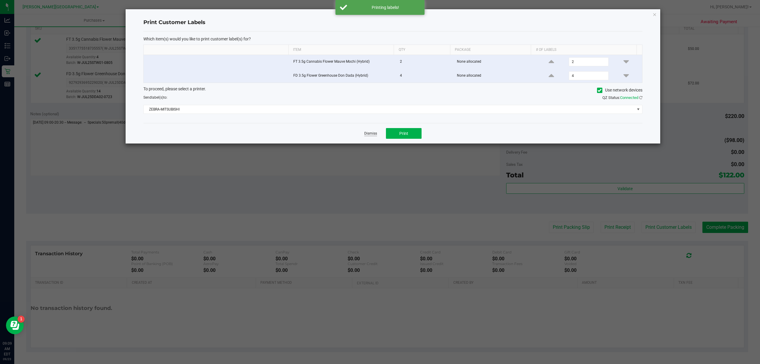
click at [367, 133] on link "Dismiss" at bounding box center [370, 133] width 13 height 5
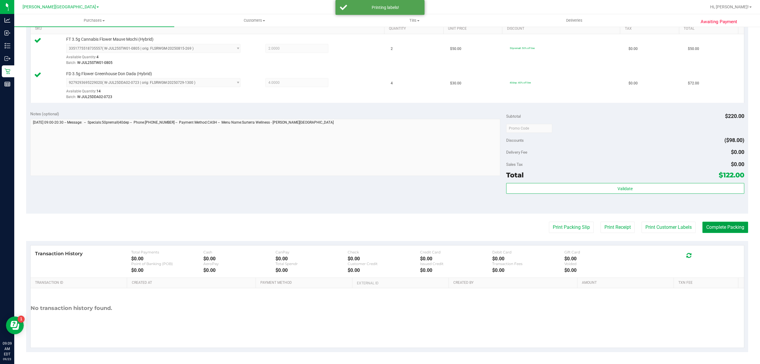
click at [710, 228] on button "Complete Packing" at bounding box center [726, 227] width 46 height 11
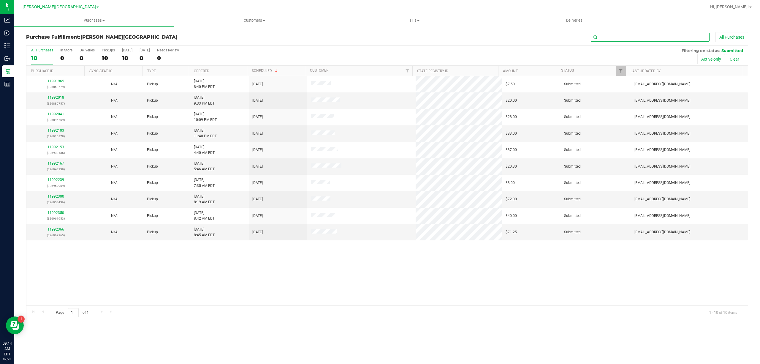
click at [616, 36] on input "text" at bounding box center [650, 37] width 119 height 9
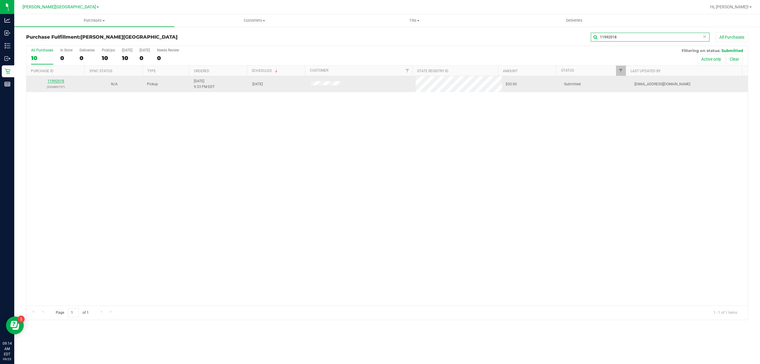
type input "11992018"
click at [60, 81] on link "11992018" at bounding box center [56, 81] width 17 height 4
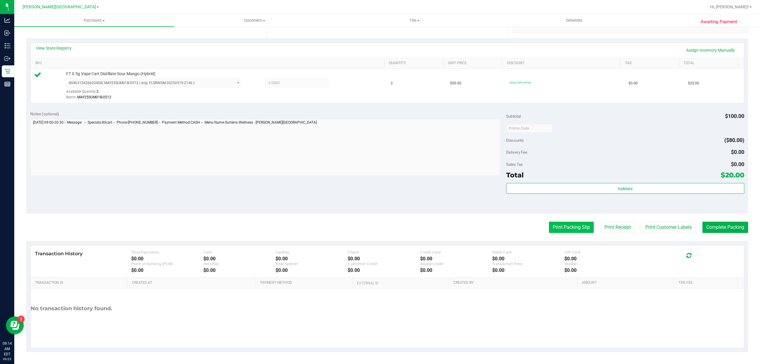
scroll to position [123, 0]
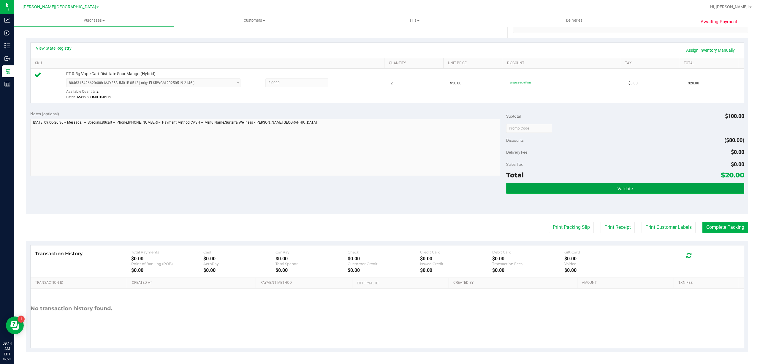
click at [573, 186] on button "Validate" at bounding box center [625, 188] width 238 height 11
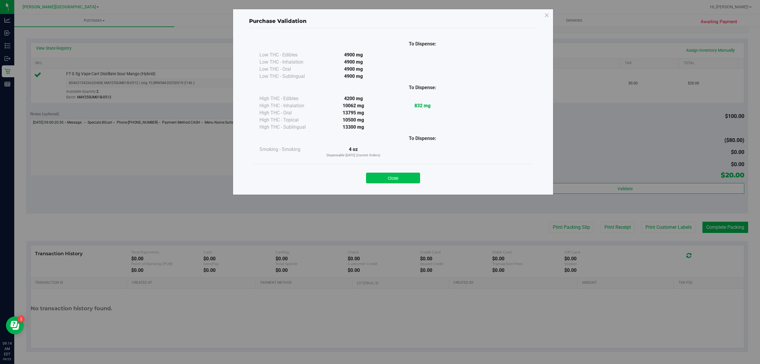
click at [410, 178] on button "Close" at bounding box center [393, 178] width 54 height 11
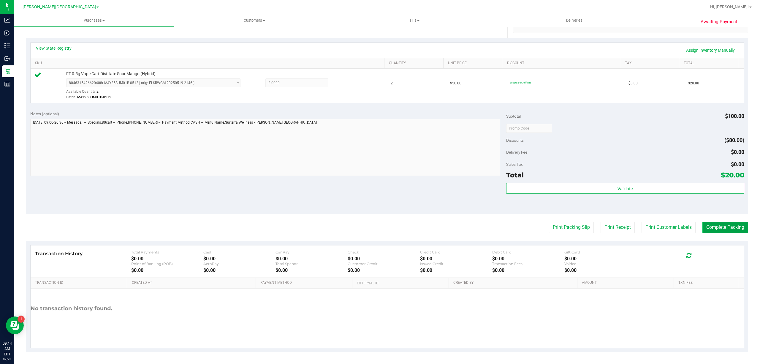
click at [718, 227] on button "Complete Packing" at bounding box center [726, 227] width 46 height 11
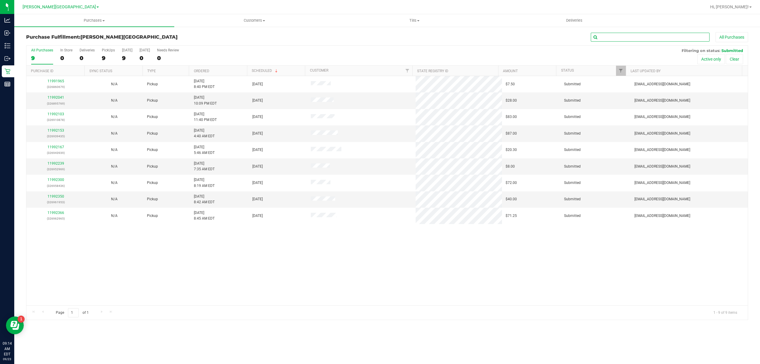
click at [613, 36] on input "text" at bounding box center [650, 37] width 119 height 9
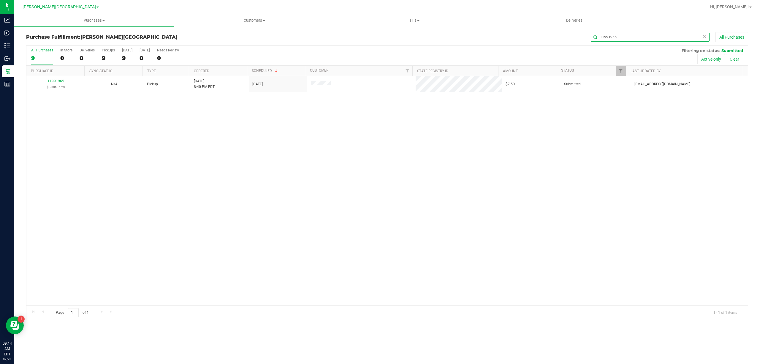
type input "11991965"
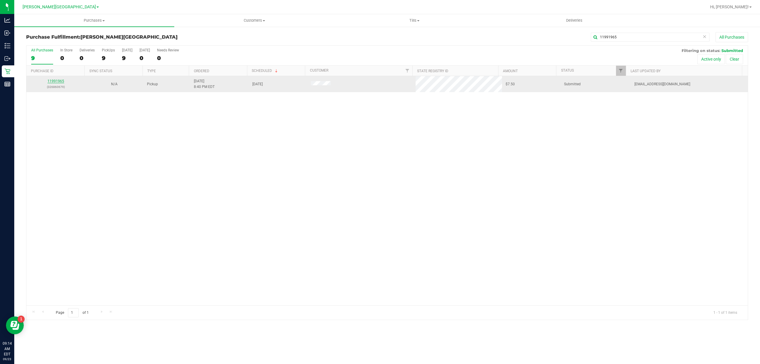
click at [57, 81] on link "11991965" at bounding box center [56, 81] width 17 height 4
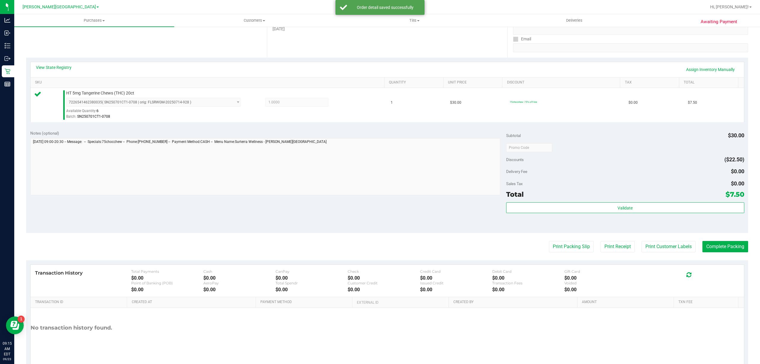
scroll to position [123, 0]
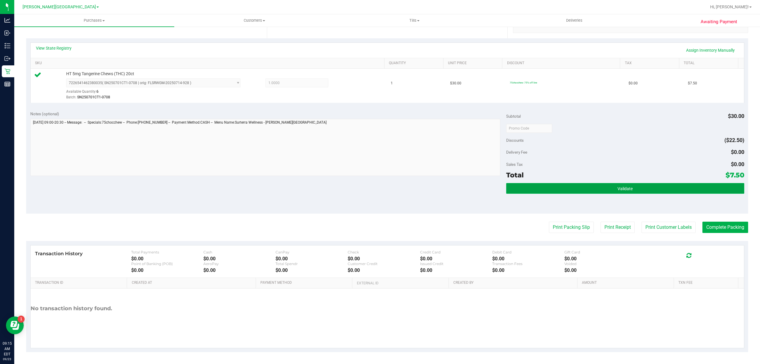
click at [537, 184] on button "Validate" at bounding box center [625, 188] width 238 height 11
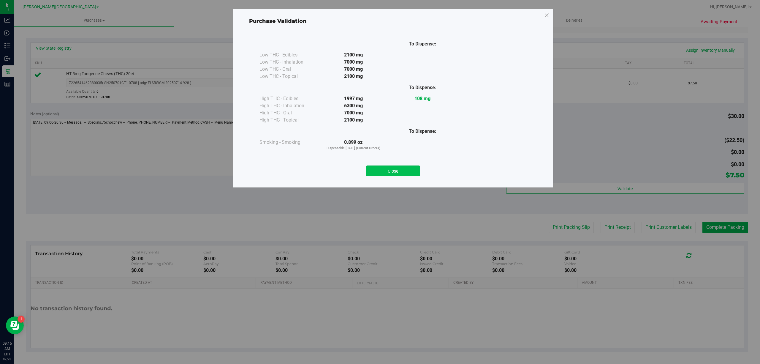
click at [395, 169] on button "Close" at bounding box center [393, 170] width 54 height 11
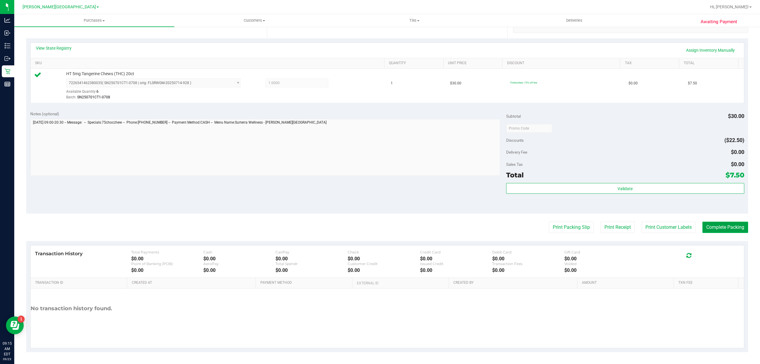
click at [713, 228] on button "Complete Packing" at bounding box center [726, 227] width 46 height 11
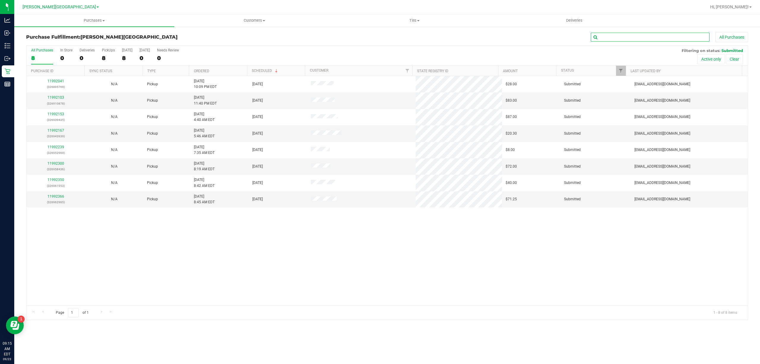
click at [651, 35] on input "text" at bounding box center [650, 37] width 119 height 9
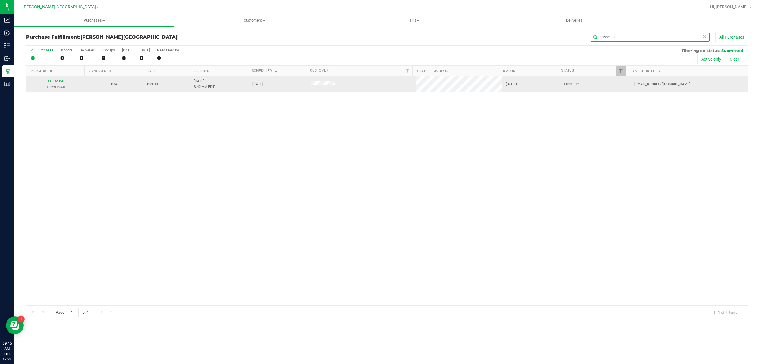
type input "11992350"
click at [56, 82] on link "11992350" at bounding box center [56, 81] width 17 height 4
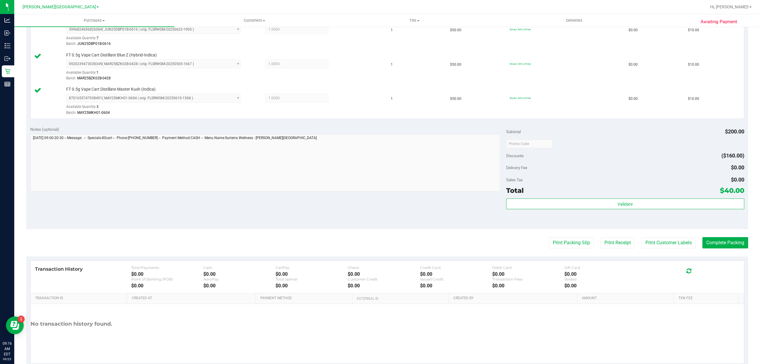
scroll to position [226, 0]
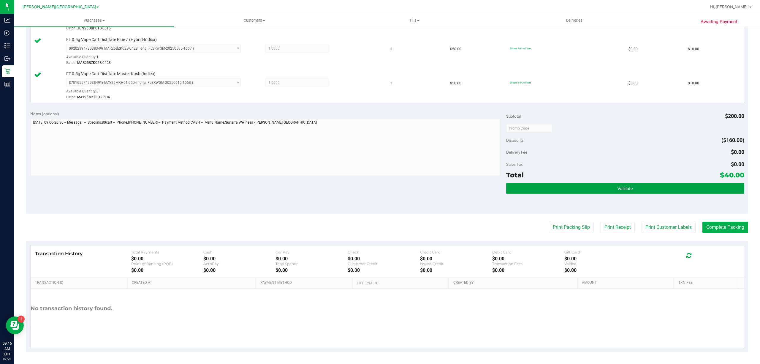
click at [542, 187] on button "Validate" at bounding box center [625, 188] width 238 height 11
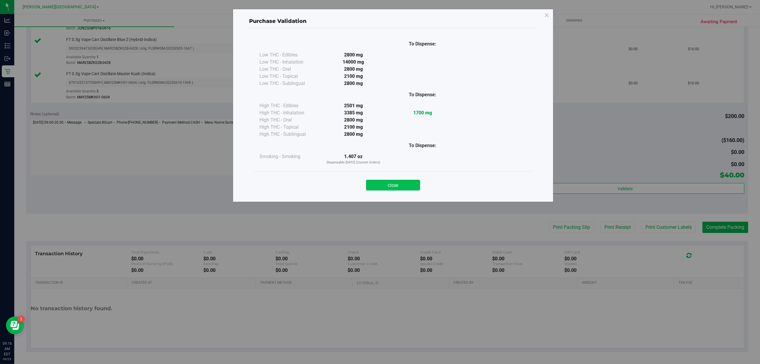
click at [388, 187] on button "Close" at bounding box center [393, 185] width 54 height 11
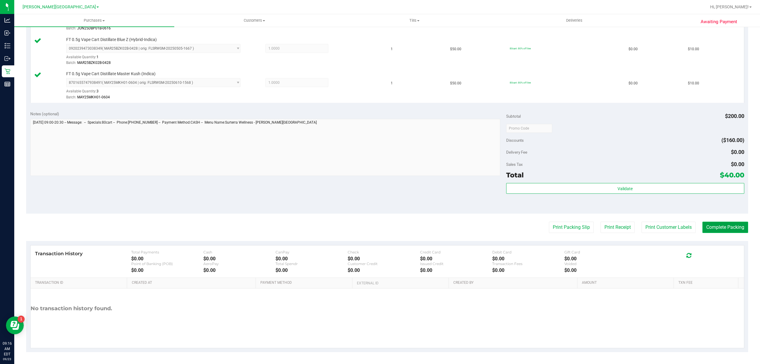
click at [725, 227] on button "Complete Packing" at bounding box center [726, 227] width 46 height 11
